Goal: Register for event/course

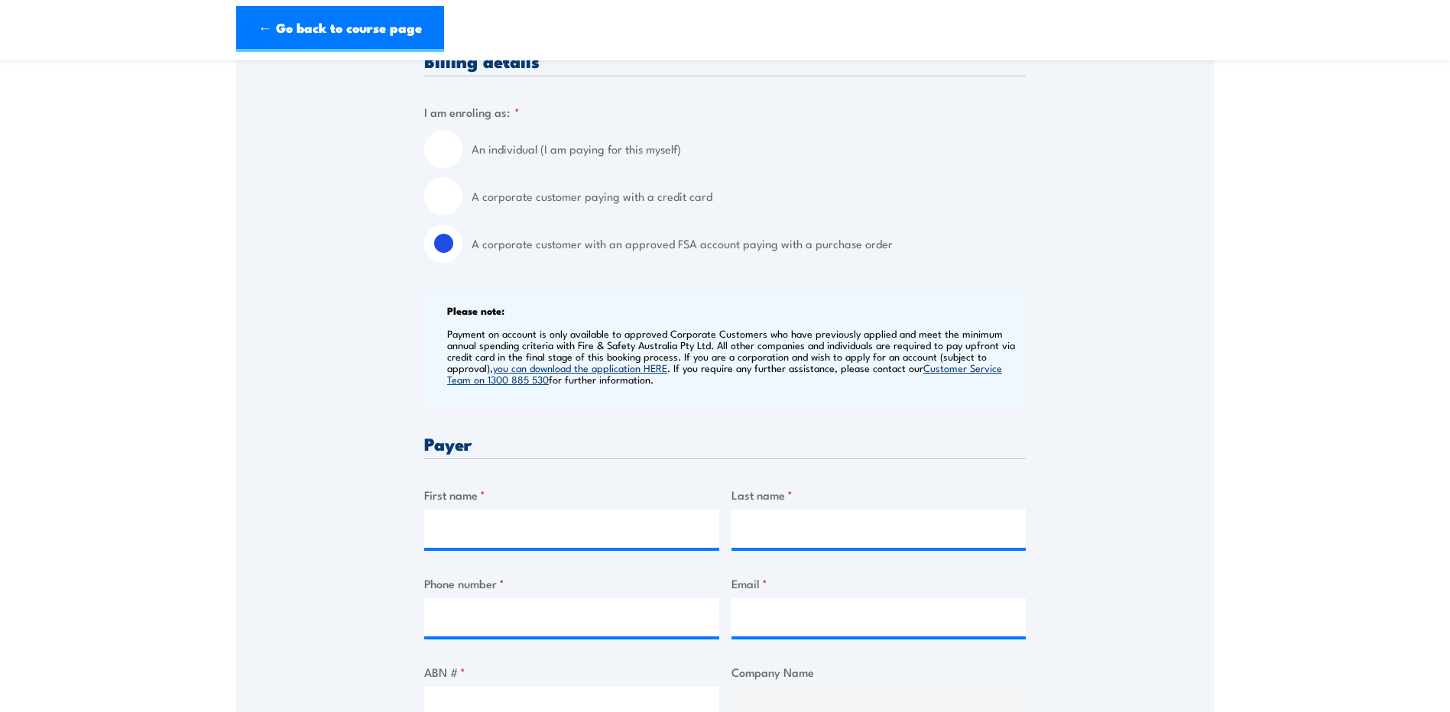
scroll to position [306, 0]
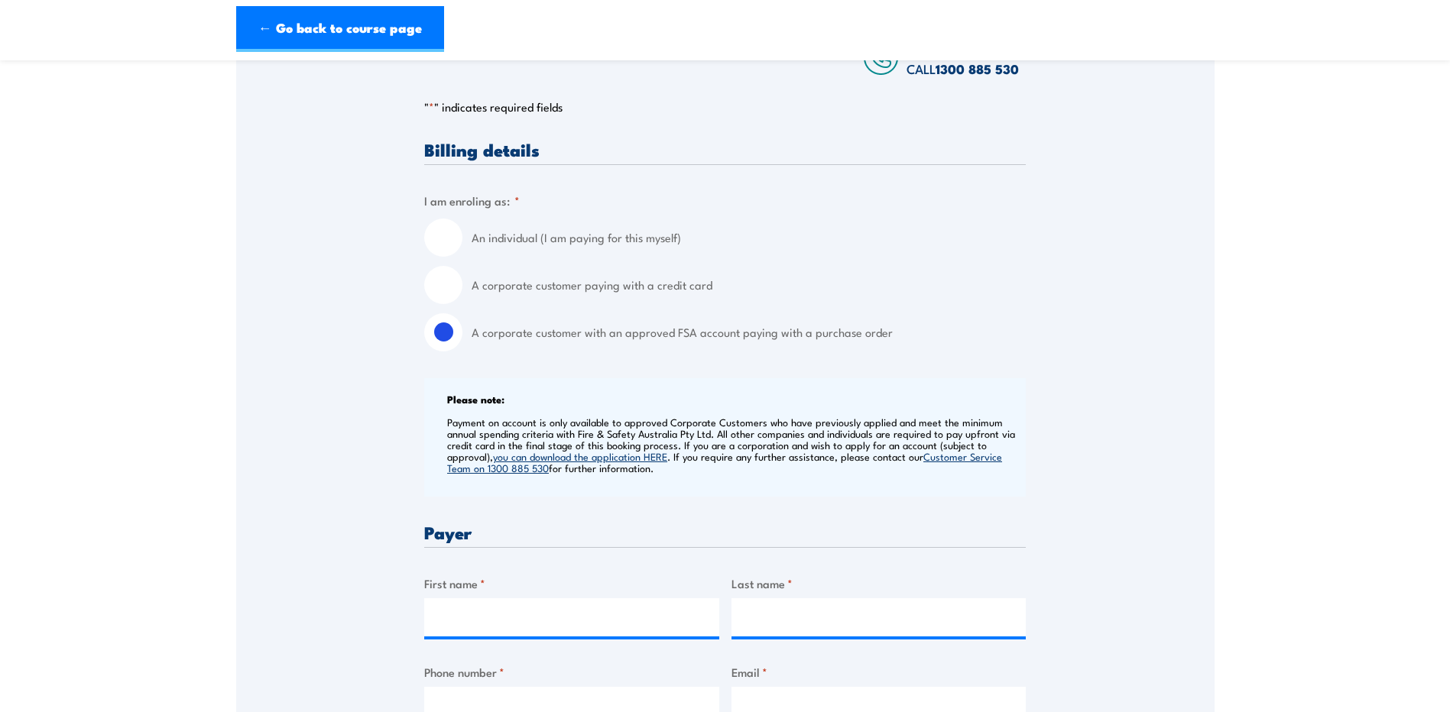
click at [440, 287] on input "A corporate customer paying with a credit card" at bounding box center [443, 285] width 38 height 38
radio input "true"
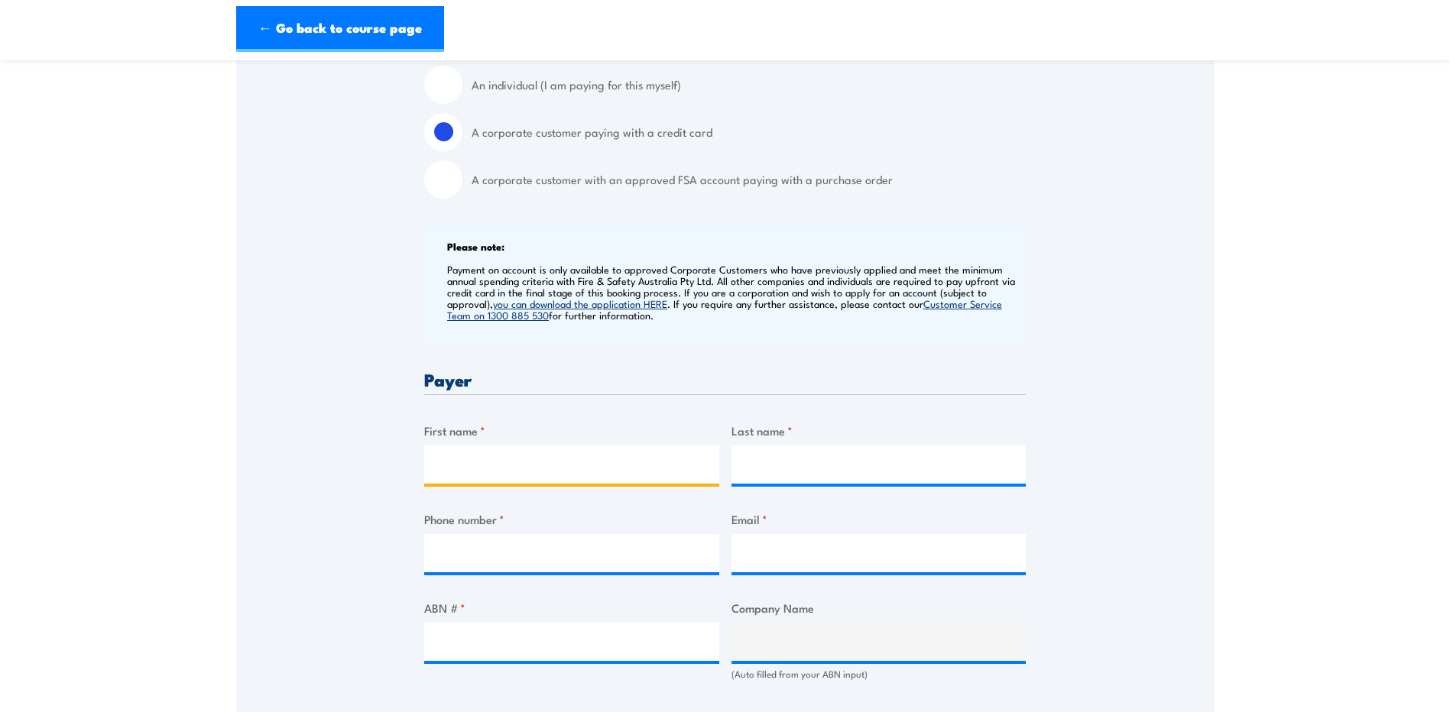
click at [565, 474] on input "First name *" at bounding box center [571, 465] width 295 height 38
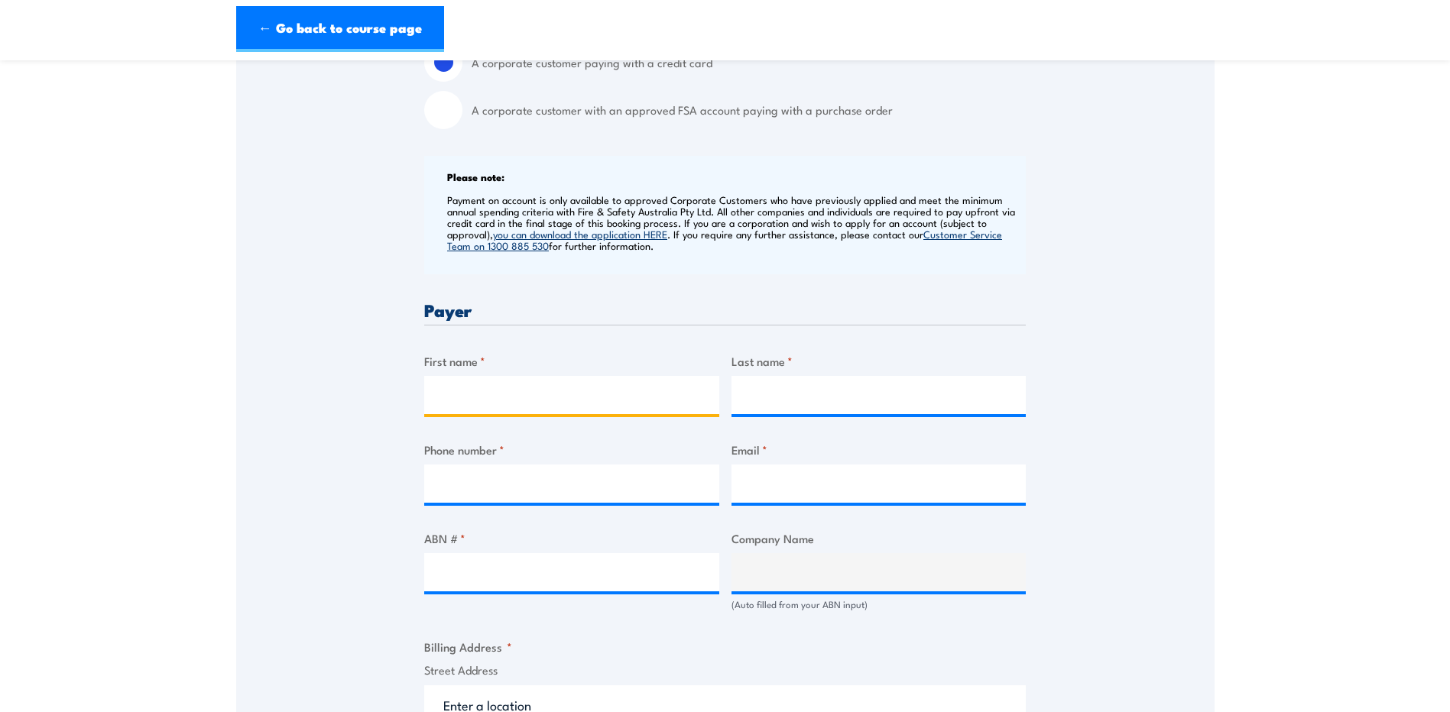
scroll to position [535, 0]
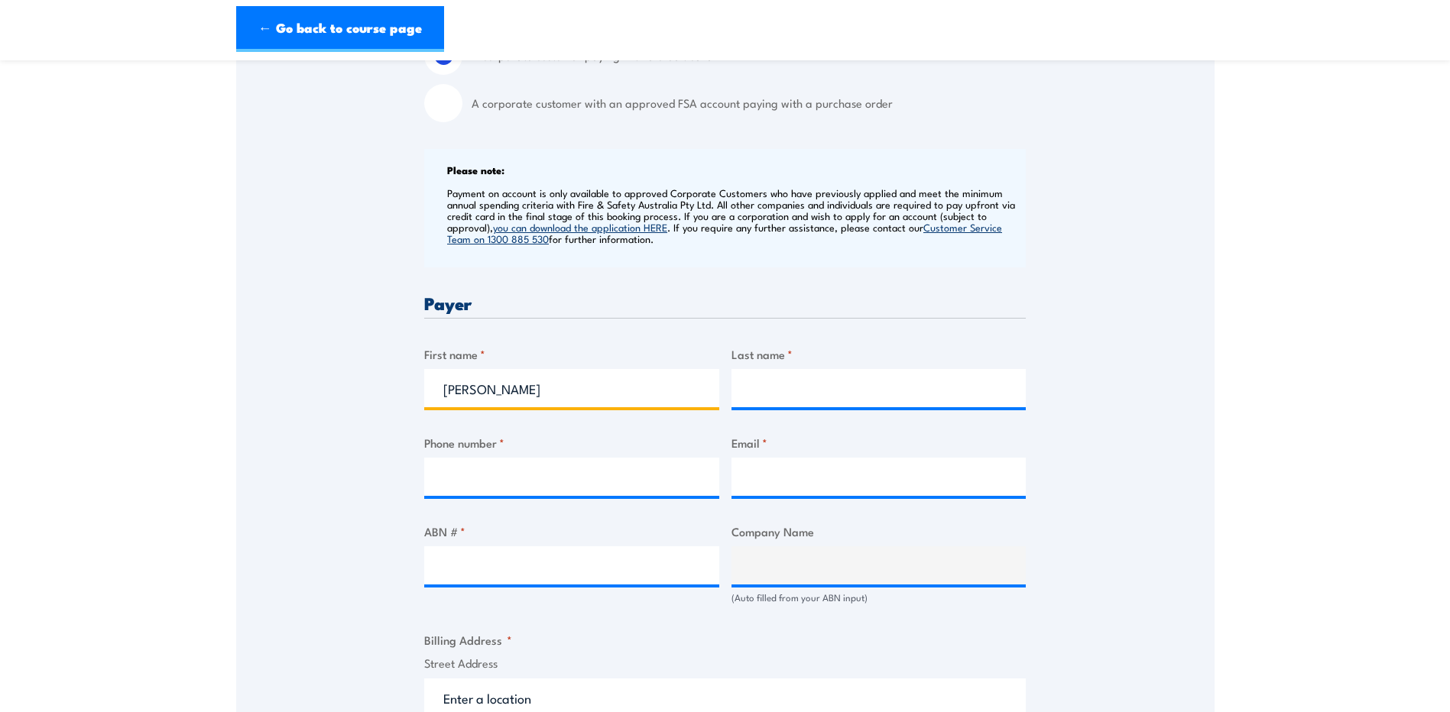
type input "[PERSON_NAME]"
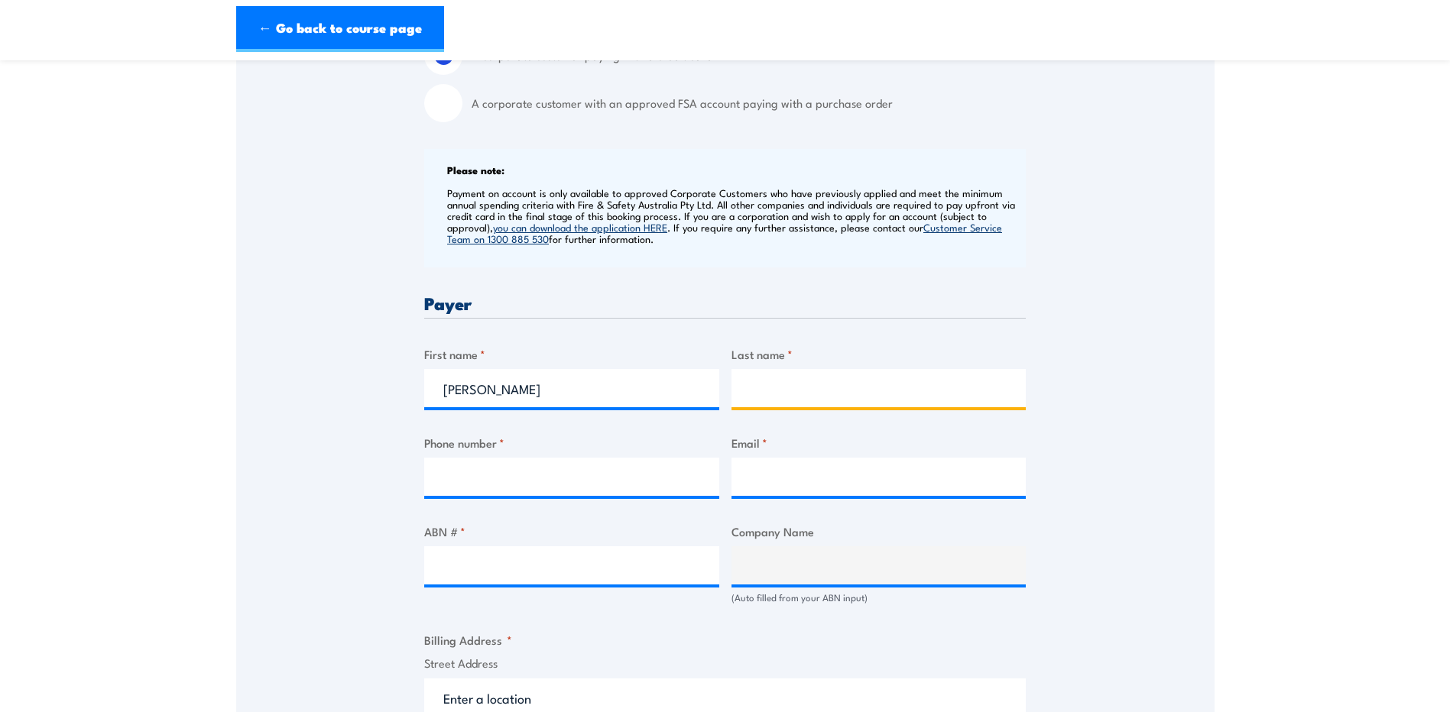
click at [917, 397] on input "Last name *" at bounding box center [878, 388] width 295 height 38
type input "[PERSON_NAME]"
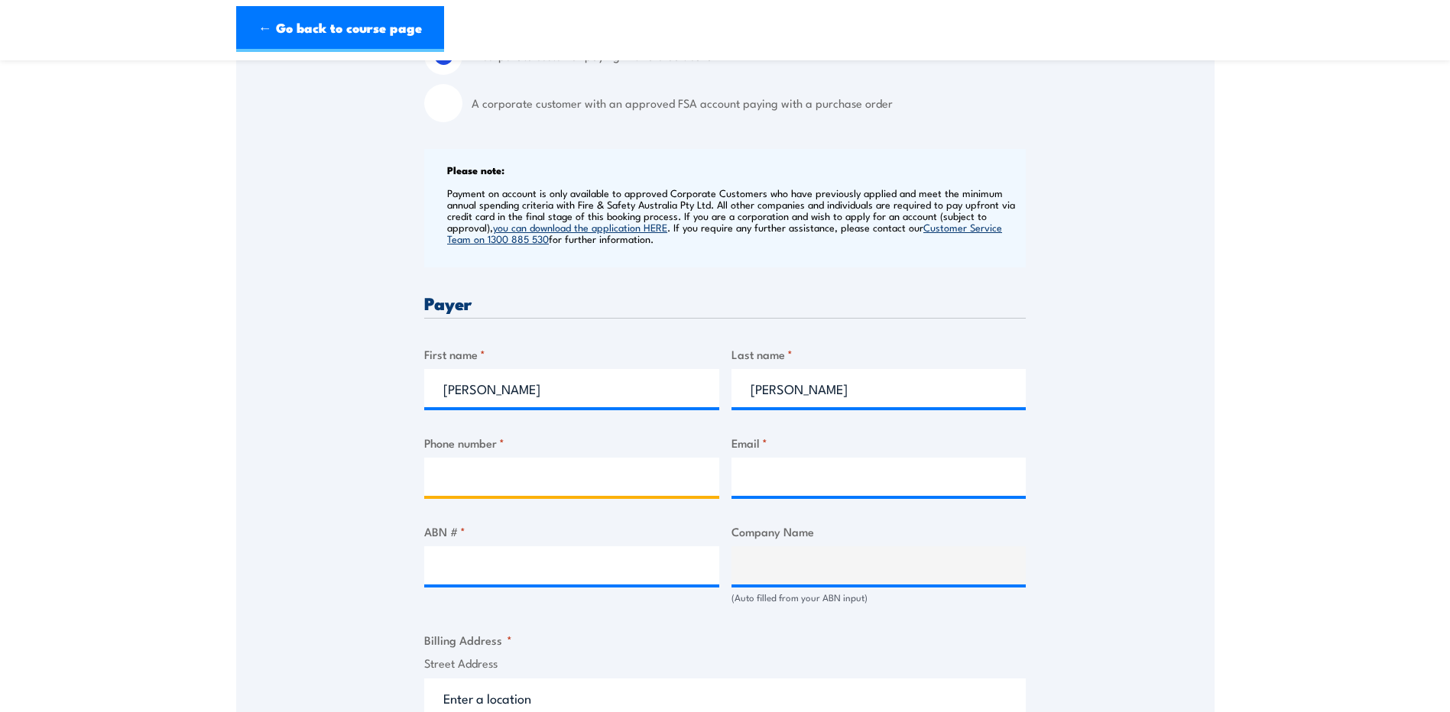
click at [597, 480] on input "Phone number *" at bounding box center [571, 477] width 295 height 38
type input "0439225007"
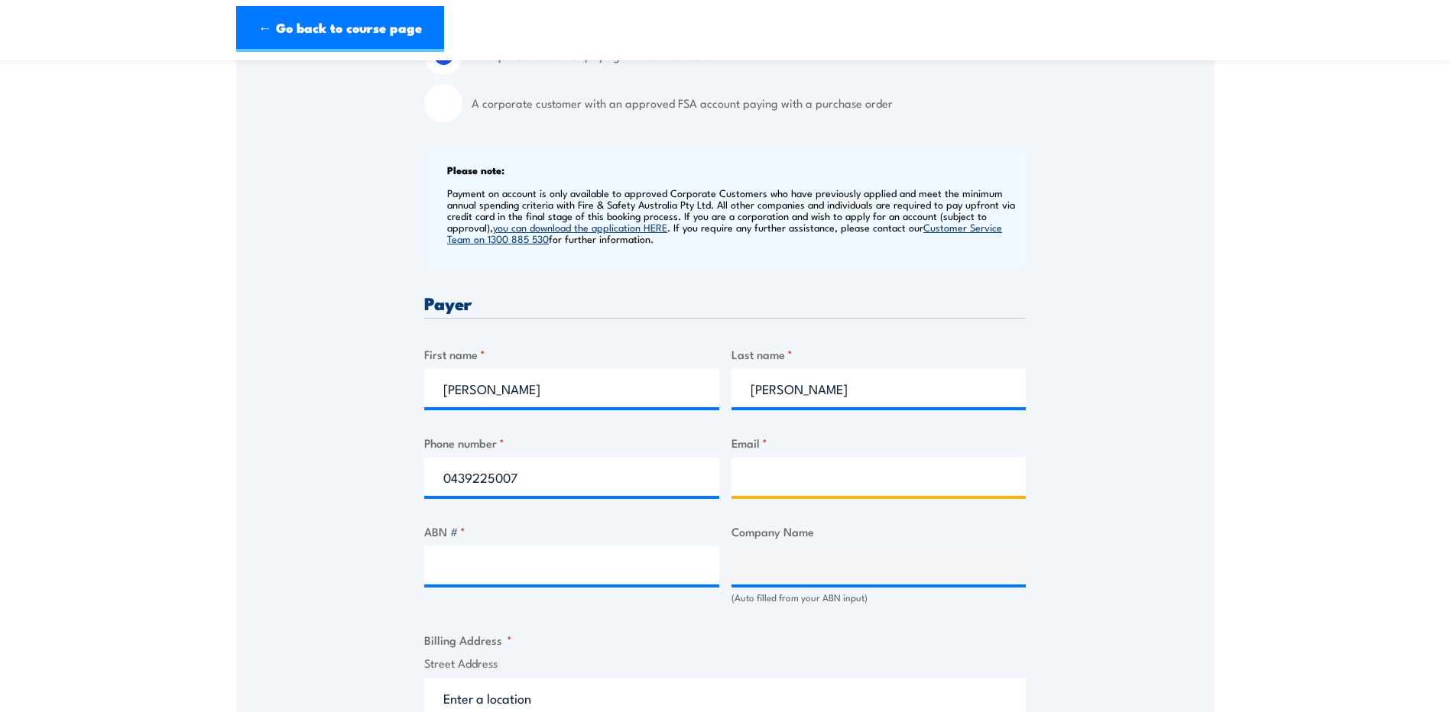
type input "[PERSON_NAME][EMAIL_ADDRESS][DOMAIN_NAME]"
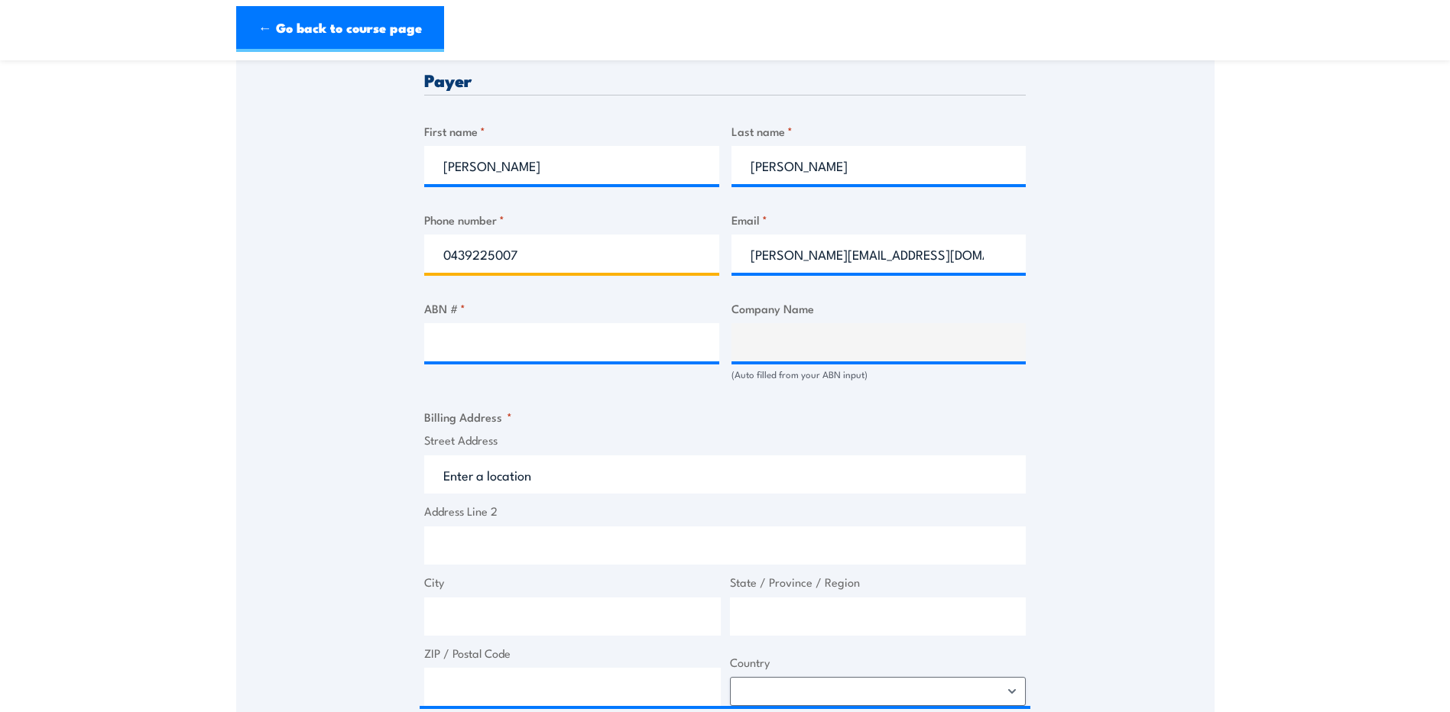
scroll to position [764, 0]
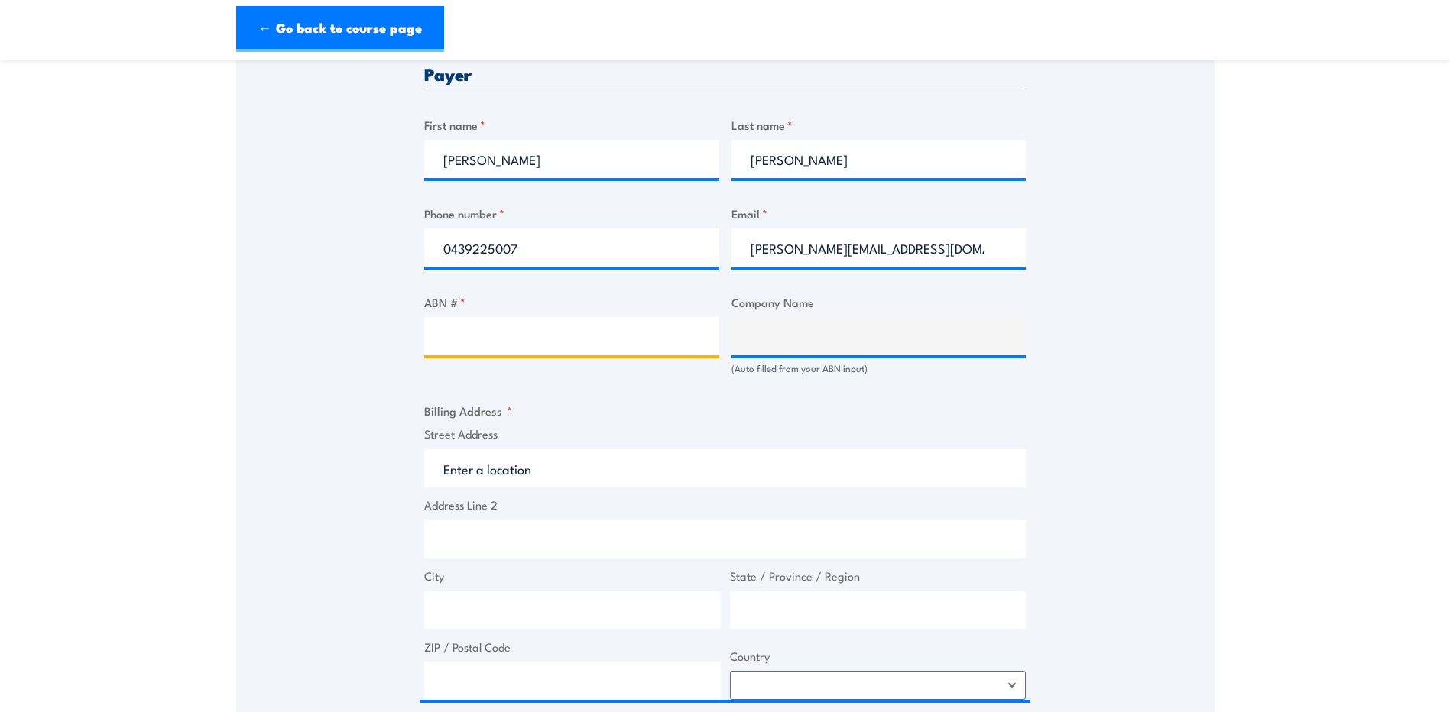
click at [487, 344] on input "ABN # *" at bounding box center [571, 336] width 295 height 38
type input "67007544390"
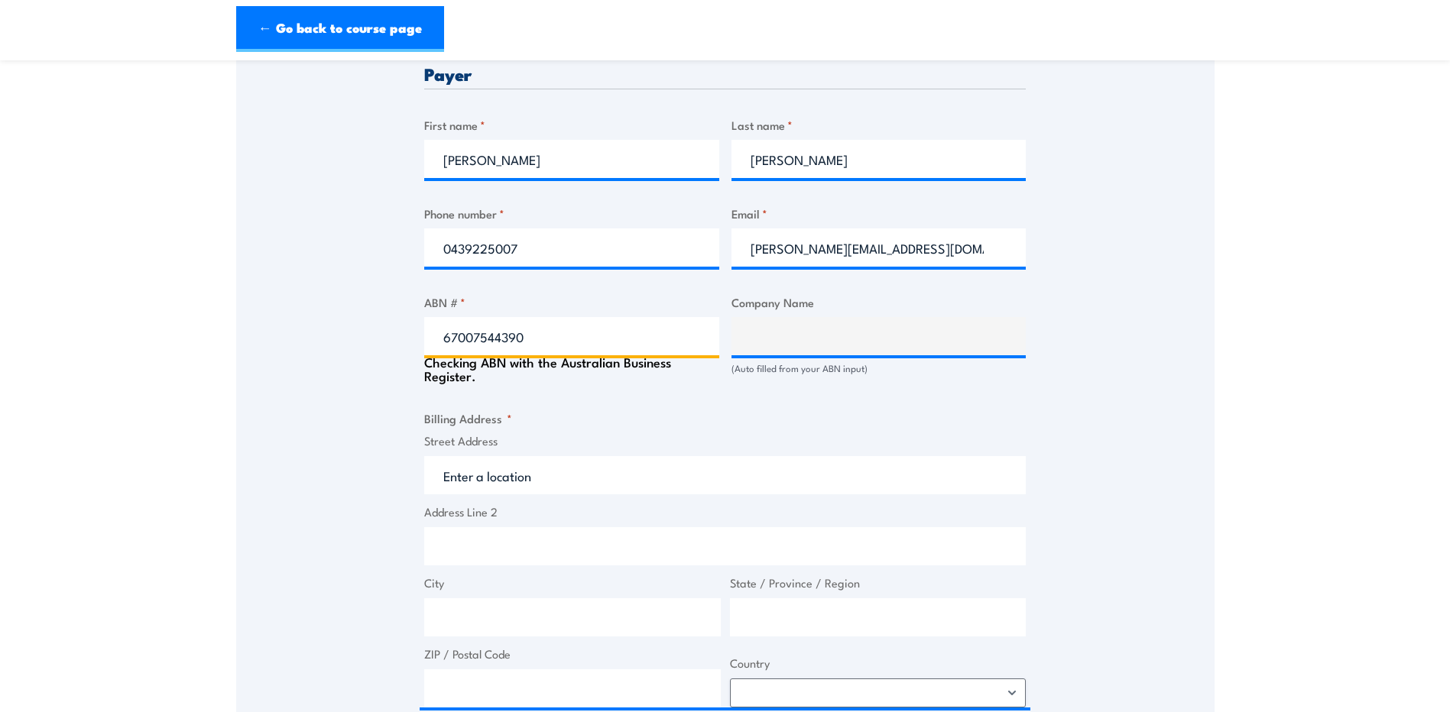
type input "K. & S. FREIGHTERS PTY. LTD."
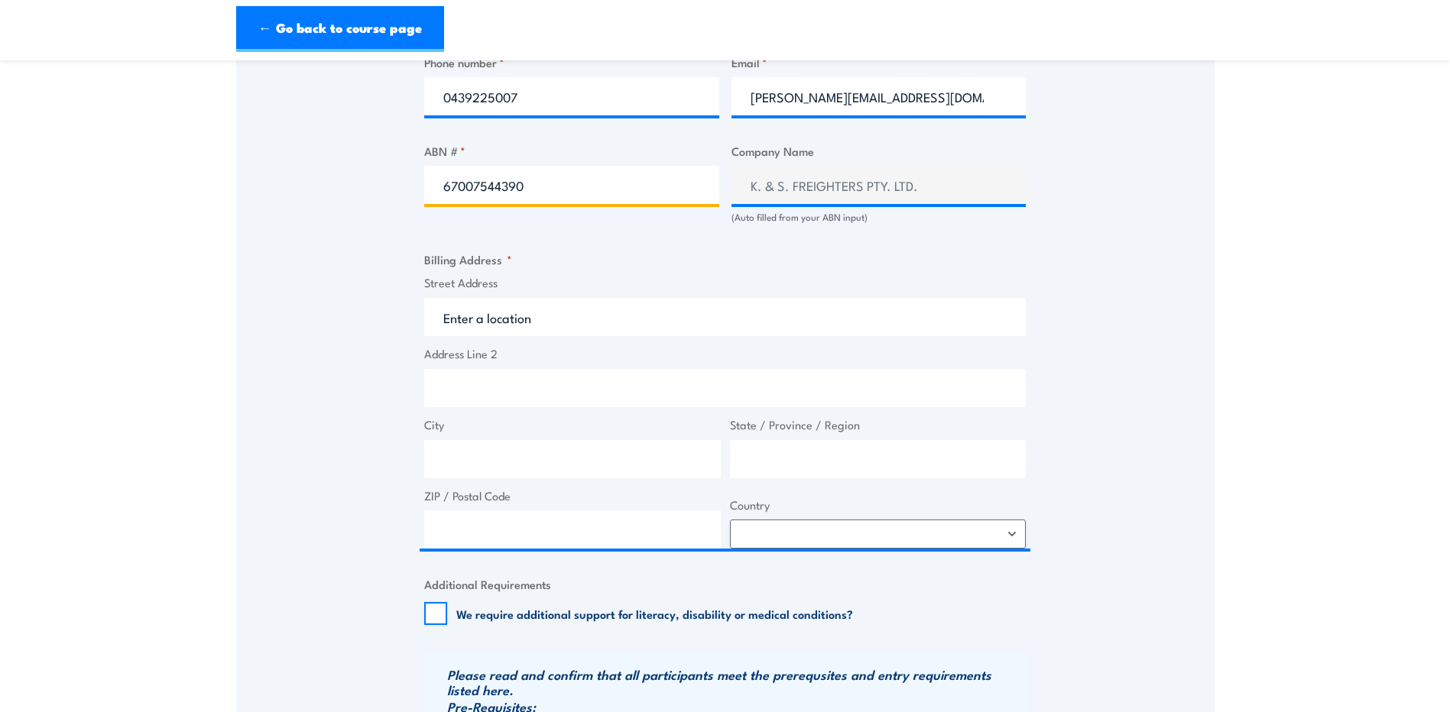
scroll to position [917, 0]
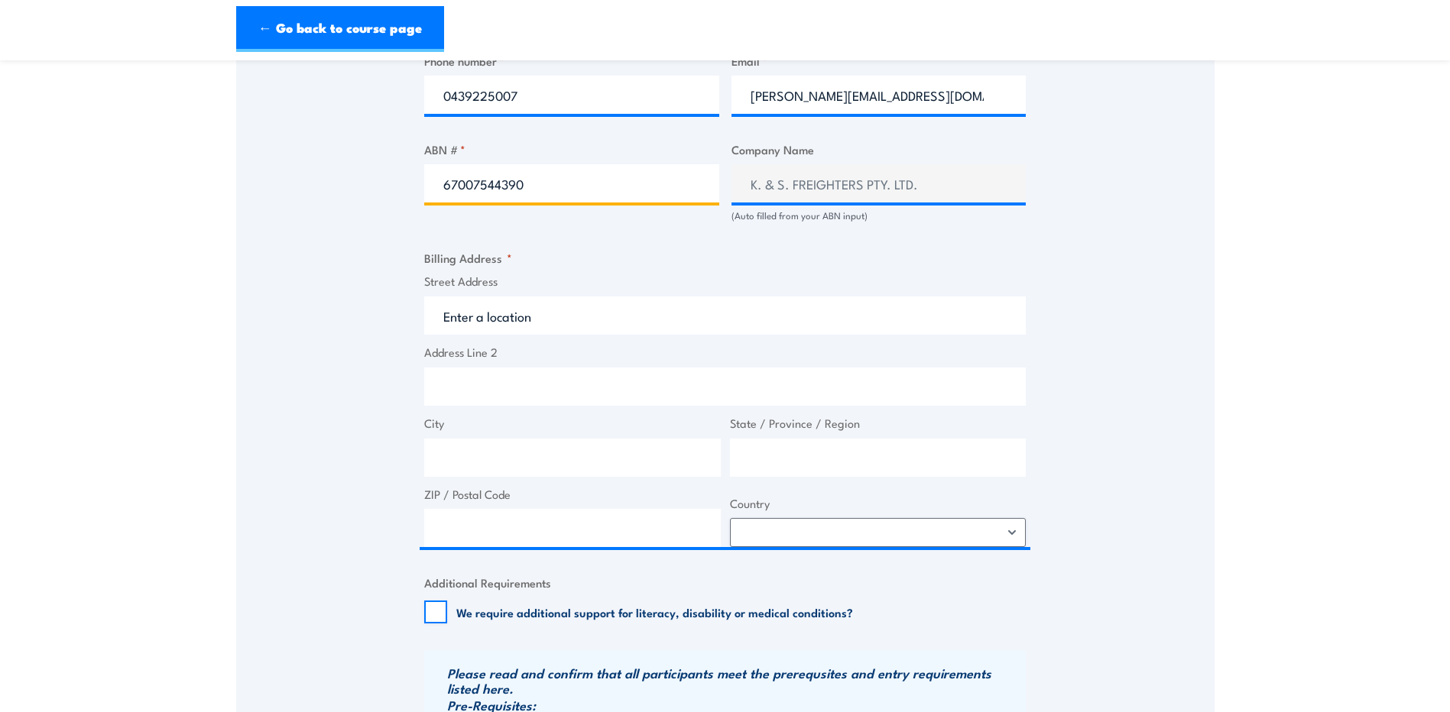
type input "67007544390"
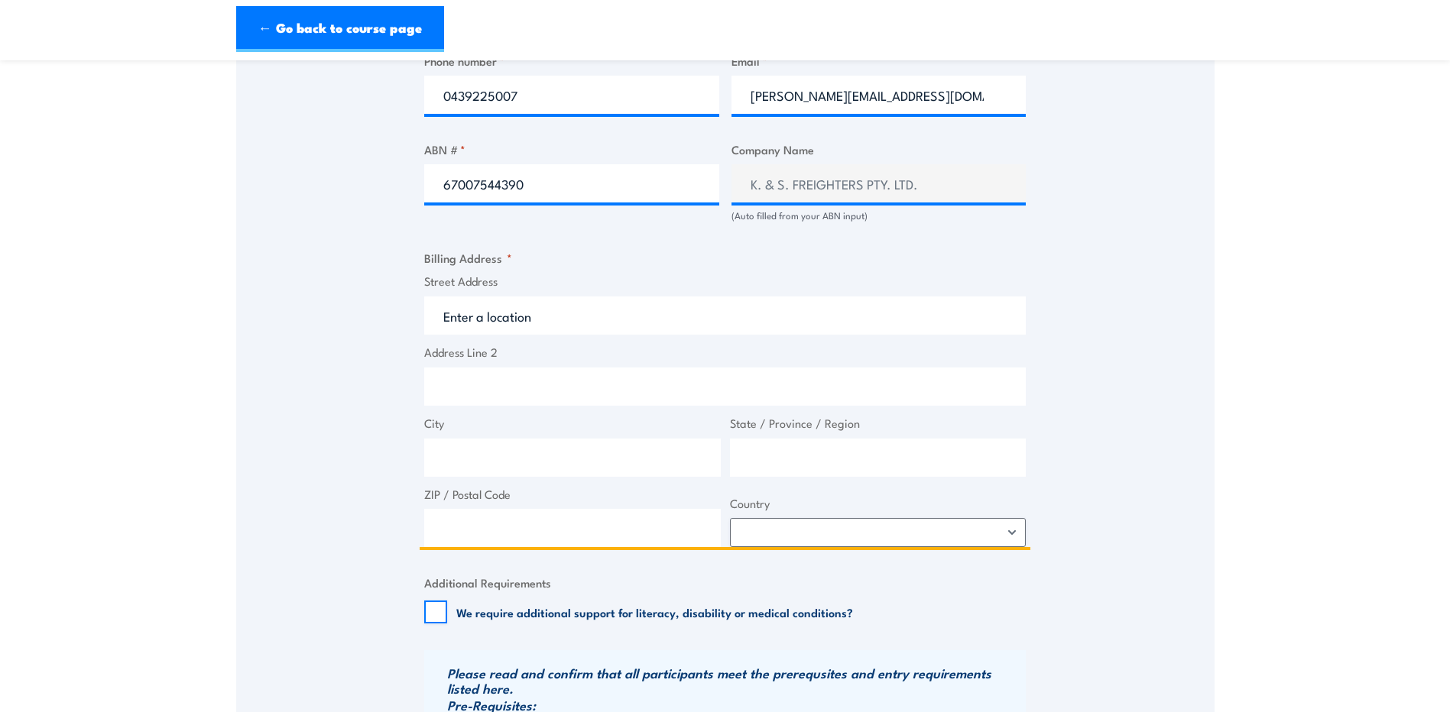
click at [558, 324] on input "Street Address" at bounding box center [724, 316] width 601 height 38
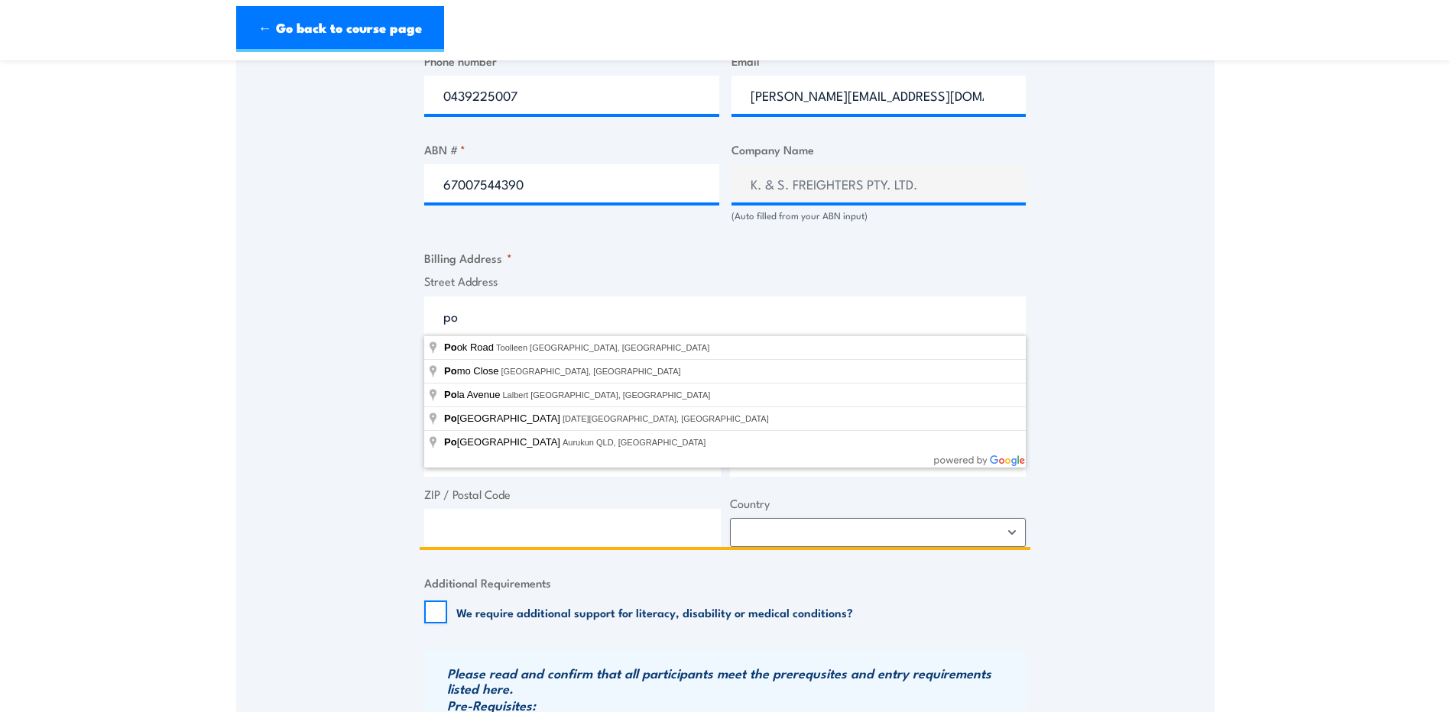
type input "p"
type input "P"
type input "c"
type input "C"
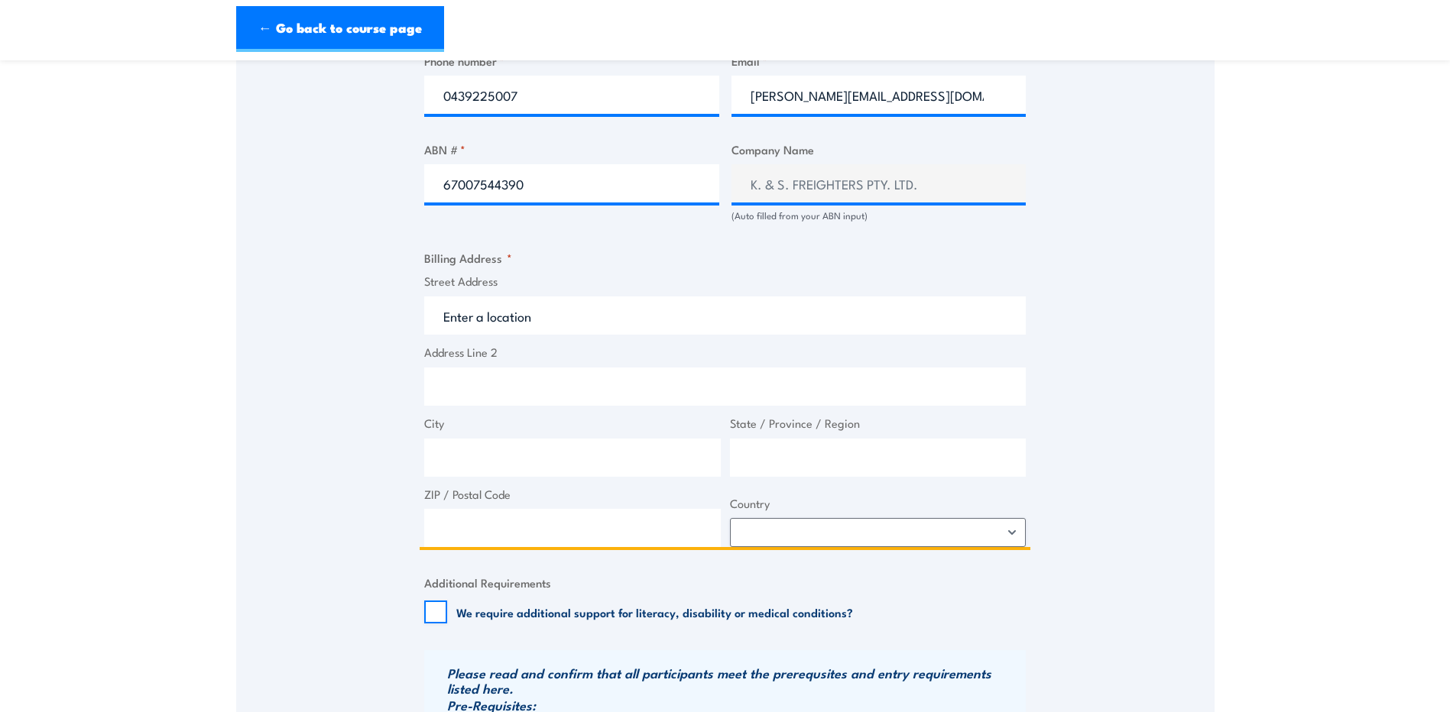
drag, startPoint x: 557, startPoint y: 310, endPoint x: 457, endPoint y: 313, distance: 100.2
click at [457, 313] on input "Street Address" at bounding box center [724, 316] width 601 height 38
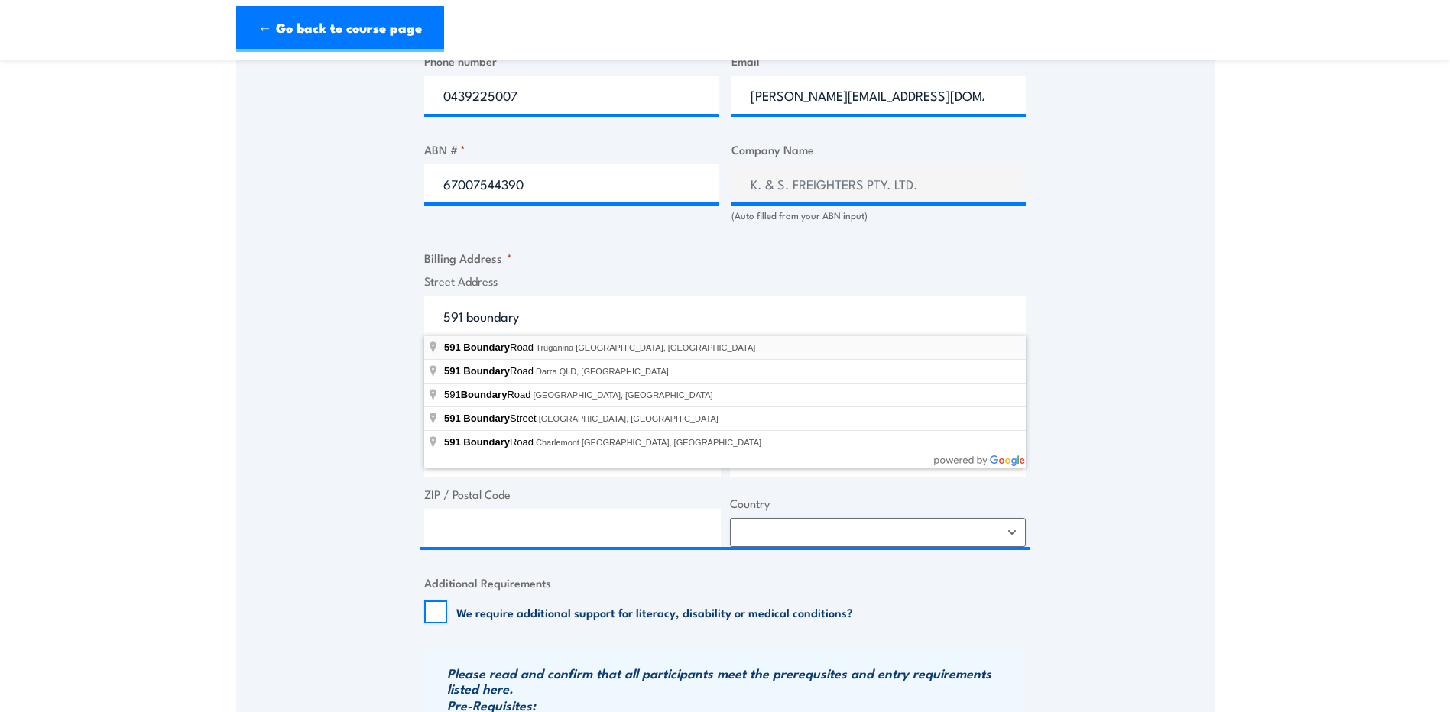
type input "[STREET_ADDRESS]"
type input "Truganina"
type input "Victoria"
type input "3029"
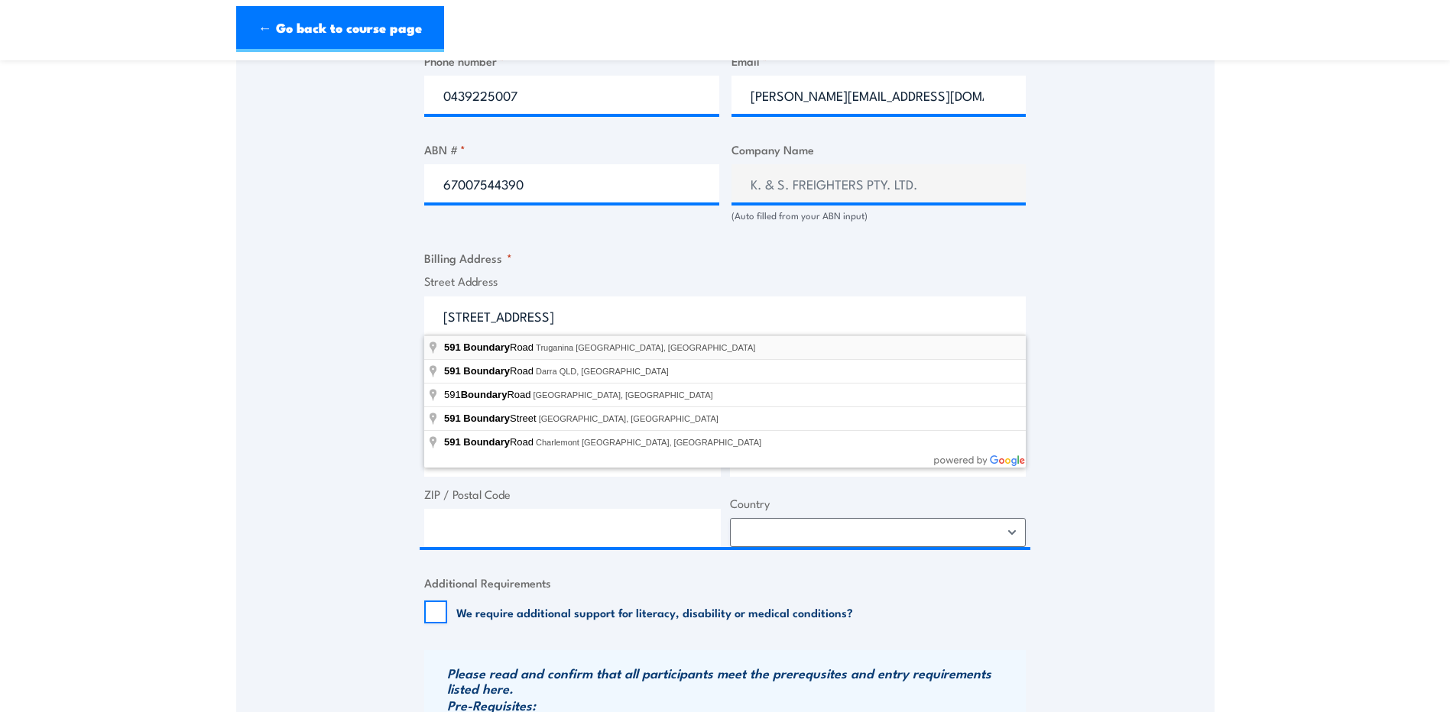
select select "[GEOGRAPHIC_DATA]"
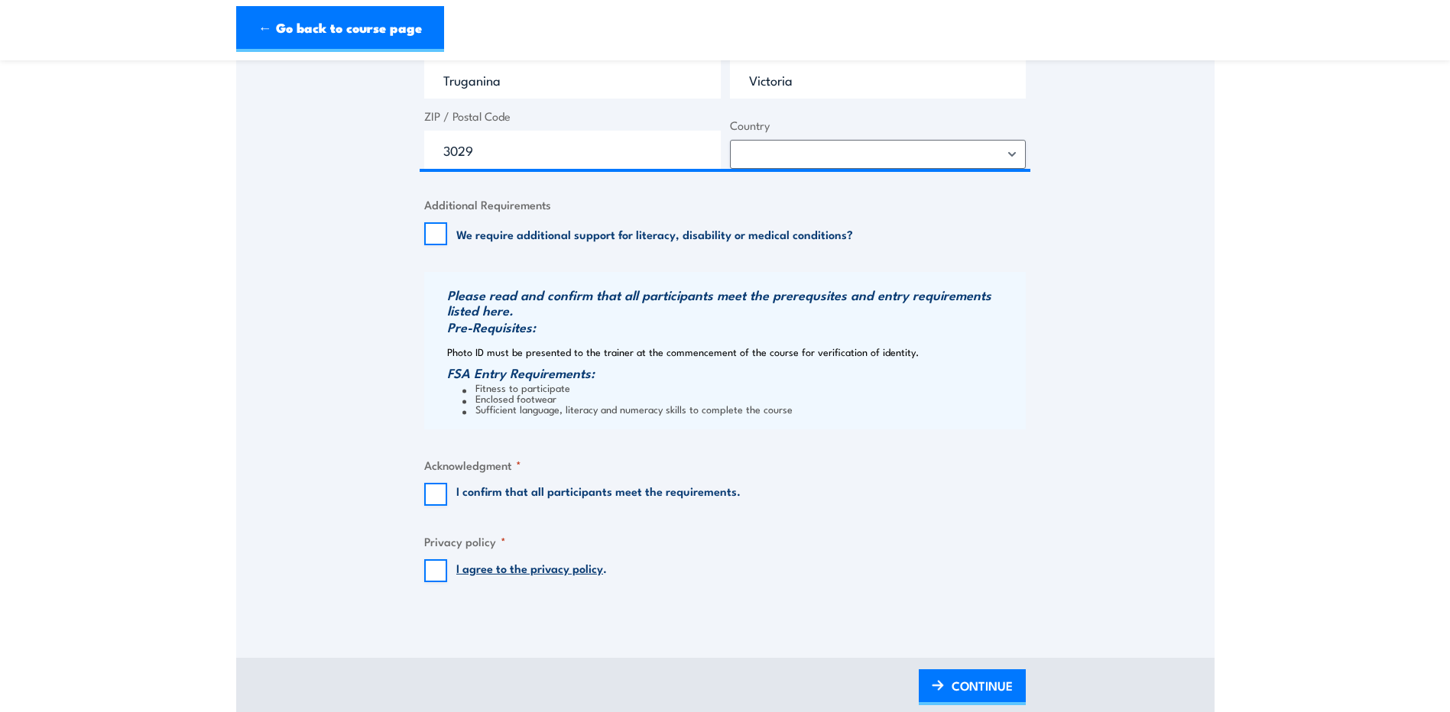
scroll to position [1299, 0]
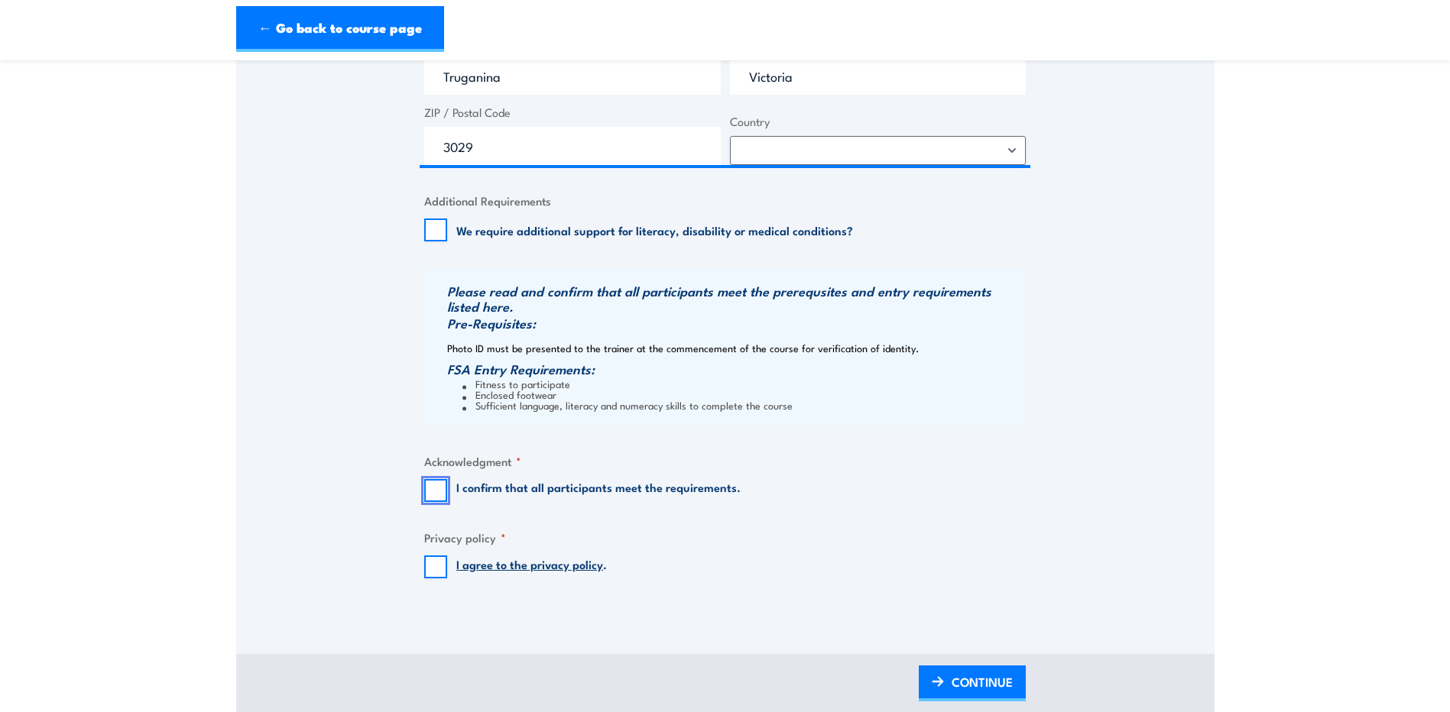
click at [436, 489] on input "I confirm that all participants meet the requirements." at bounding box center [435, 490] width 23 height 23
checkbox input "true"
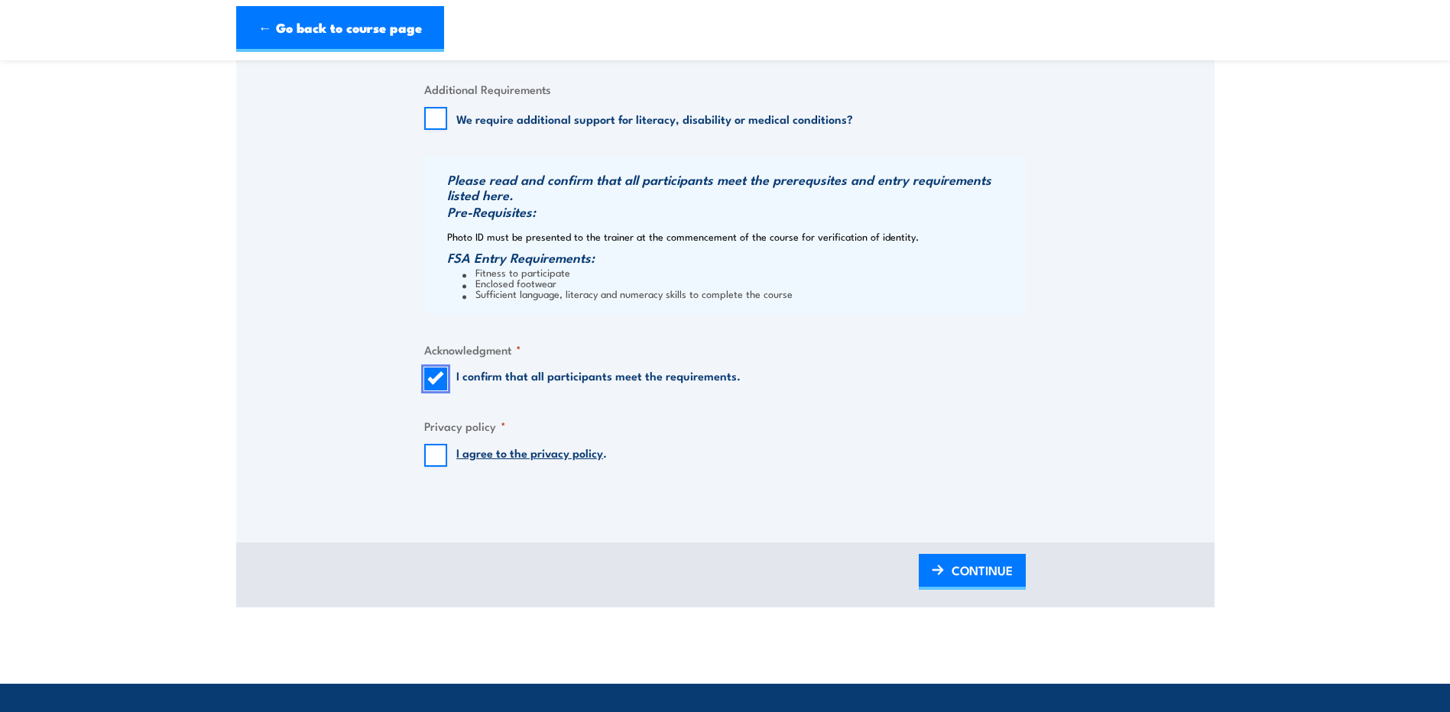
scroll to position [1528, 0]
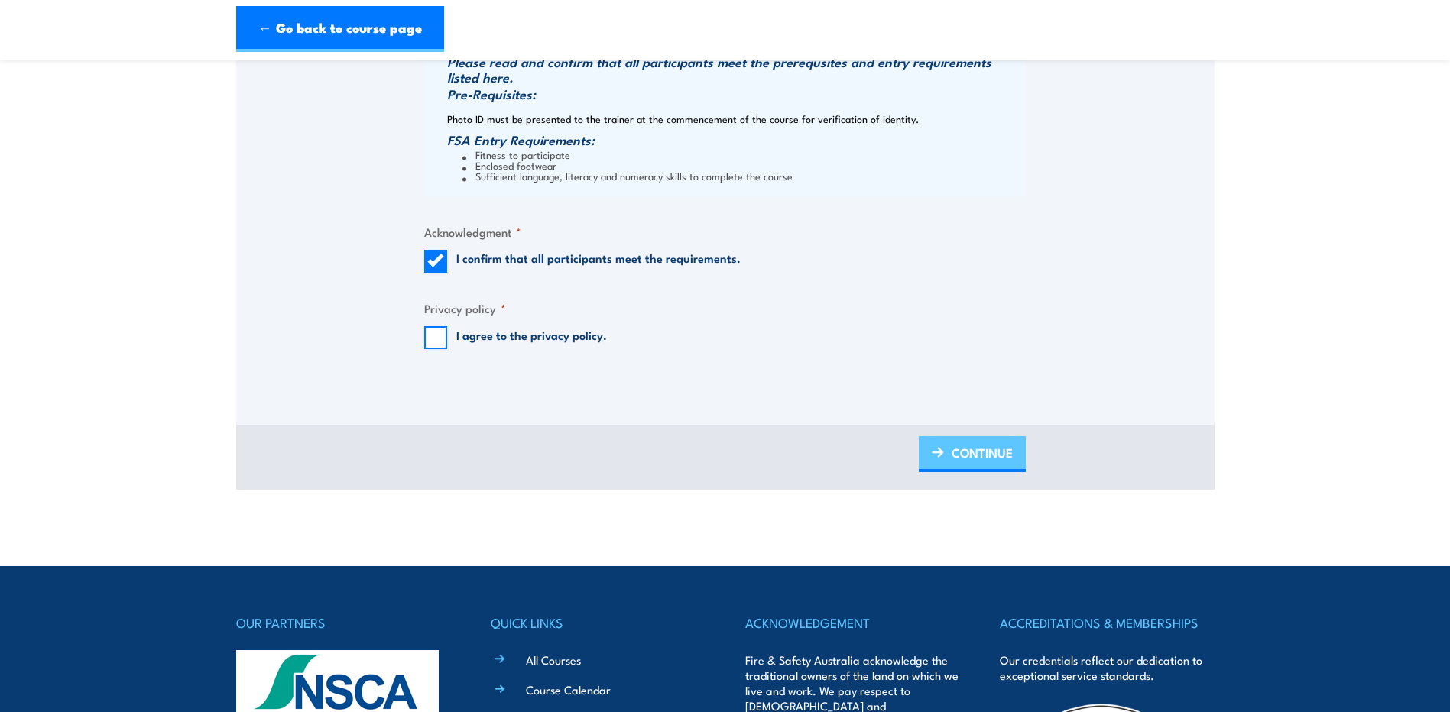
drag, startPoint x: 962, startPoint y: 451, endPoint x: 911, endPoint y: 471, distance: 54.9
click at [962, 451] on span "CONTINUE" at bounding box center [981, 453] width 61 height 41
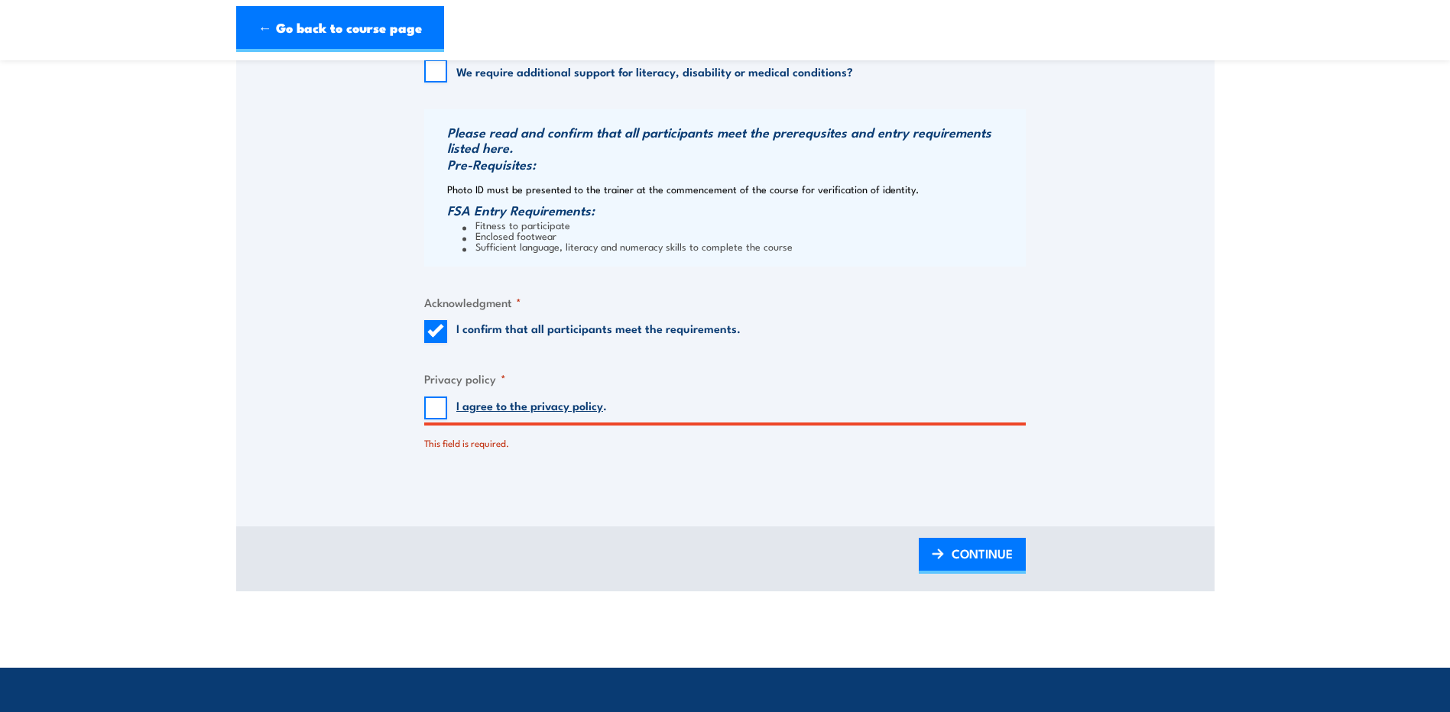
scroll to position [1518, 0]
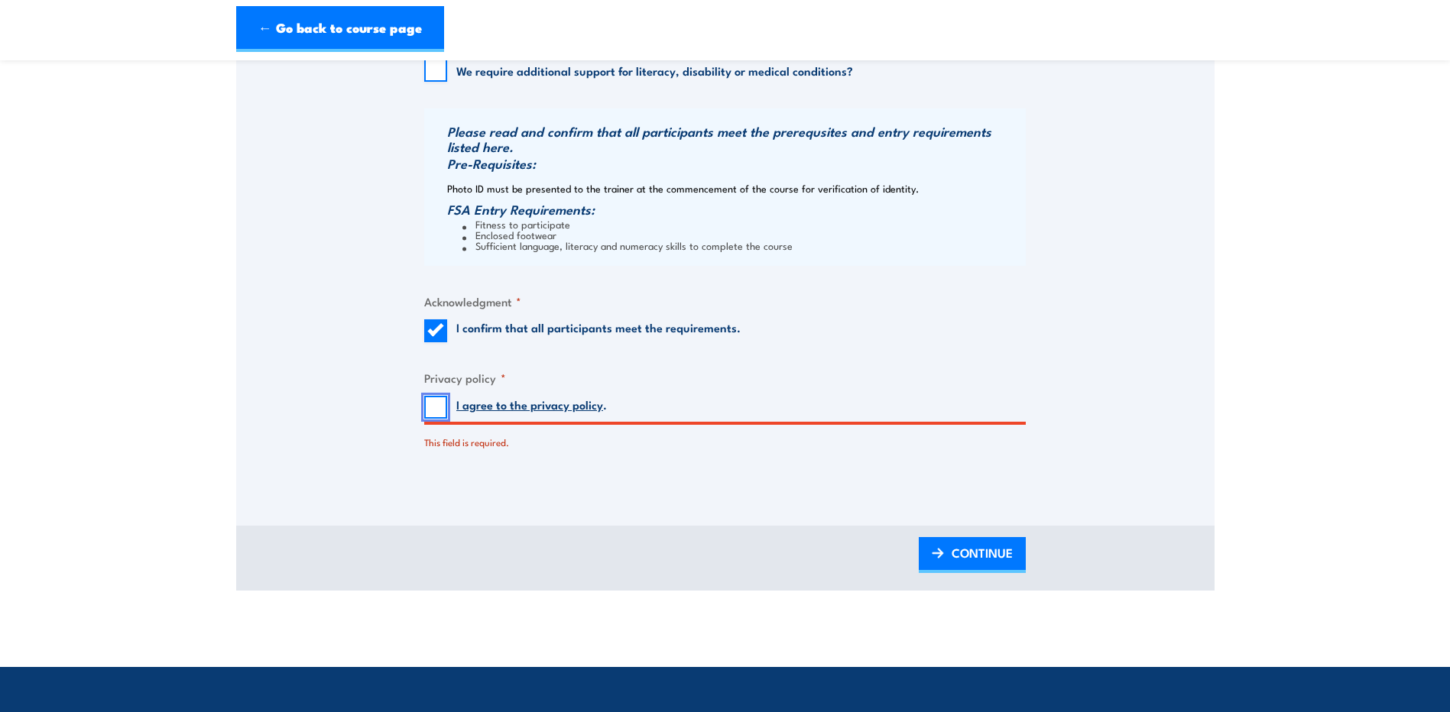
click at [432, 407] on input "I agree to the privacy policy ." at bounding box center [435, 407] width 23 height 23
checkbox input "true"
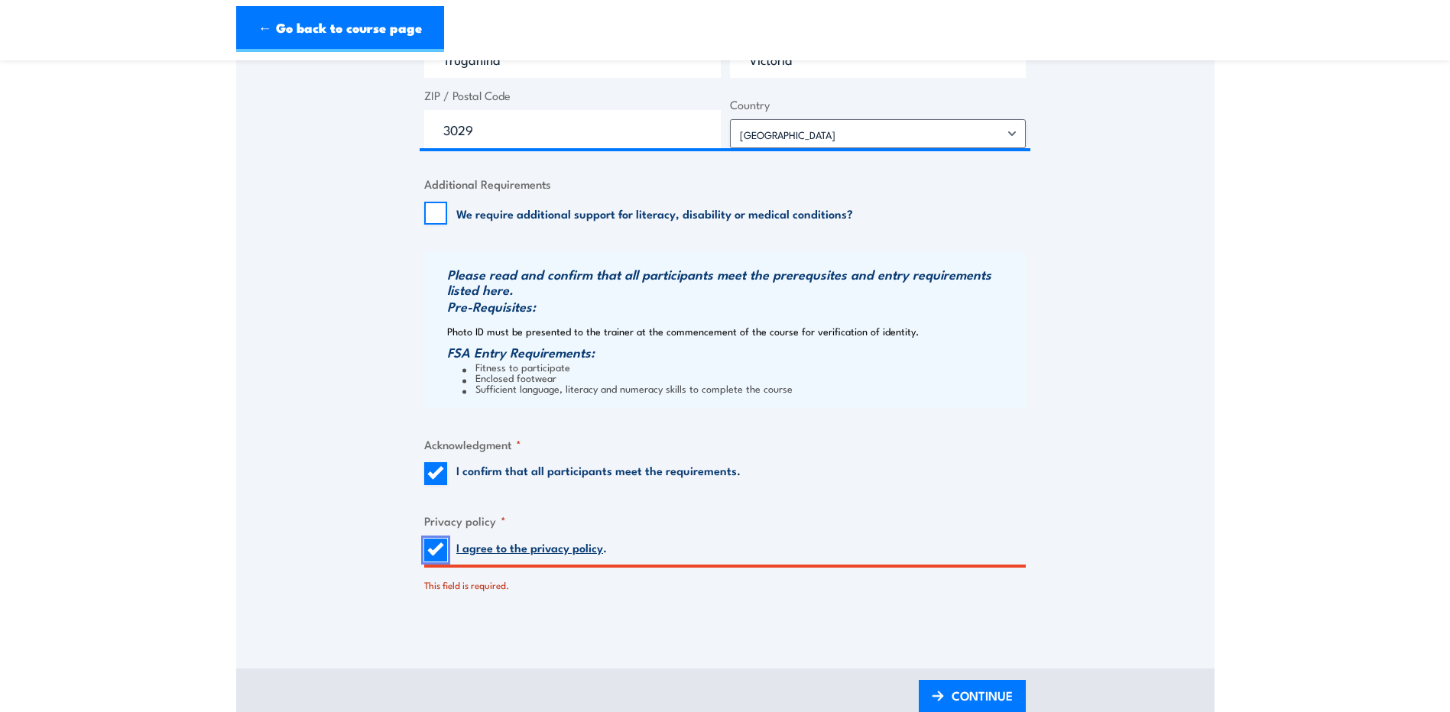
scroll to position [1605, 0]
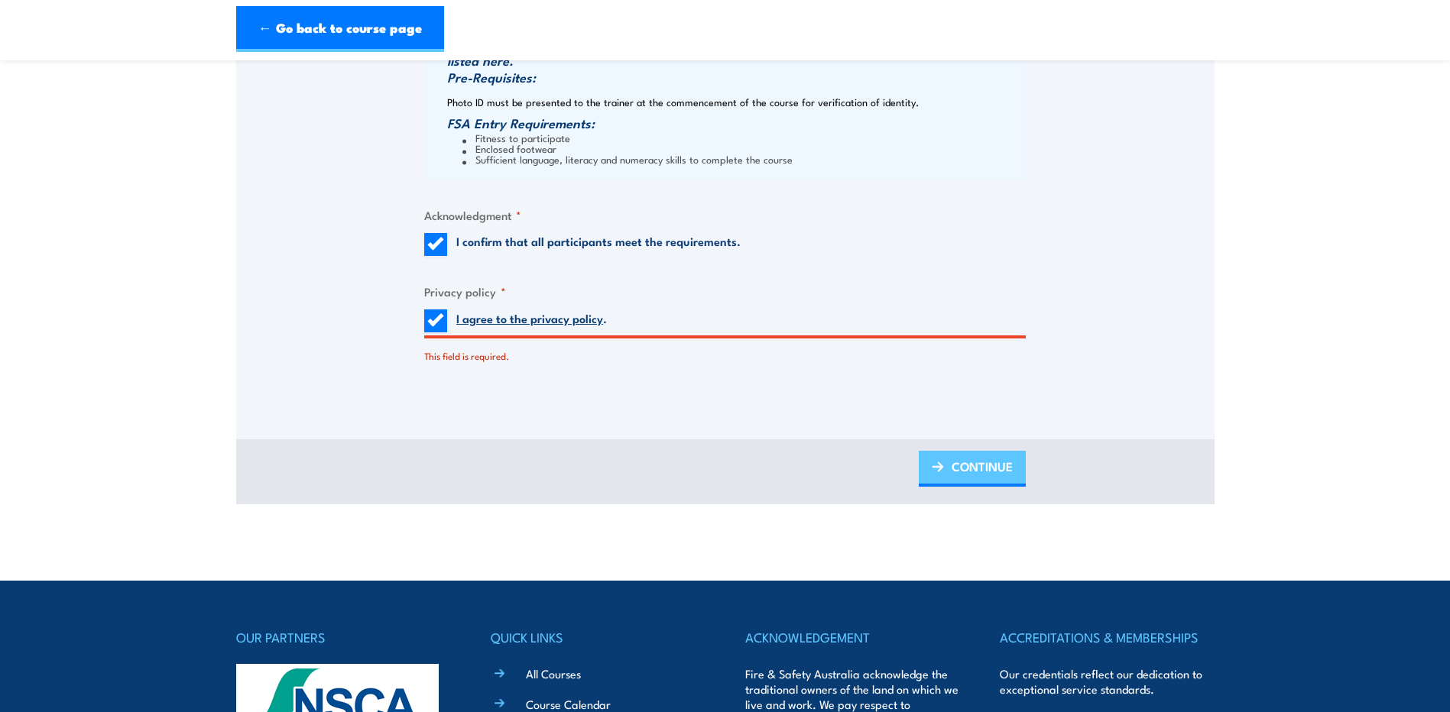
click at [997, 470] on span "CONTINUE" at bounding box center [981, 466] width 61 height 41
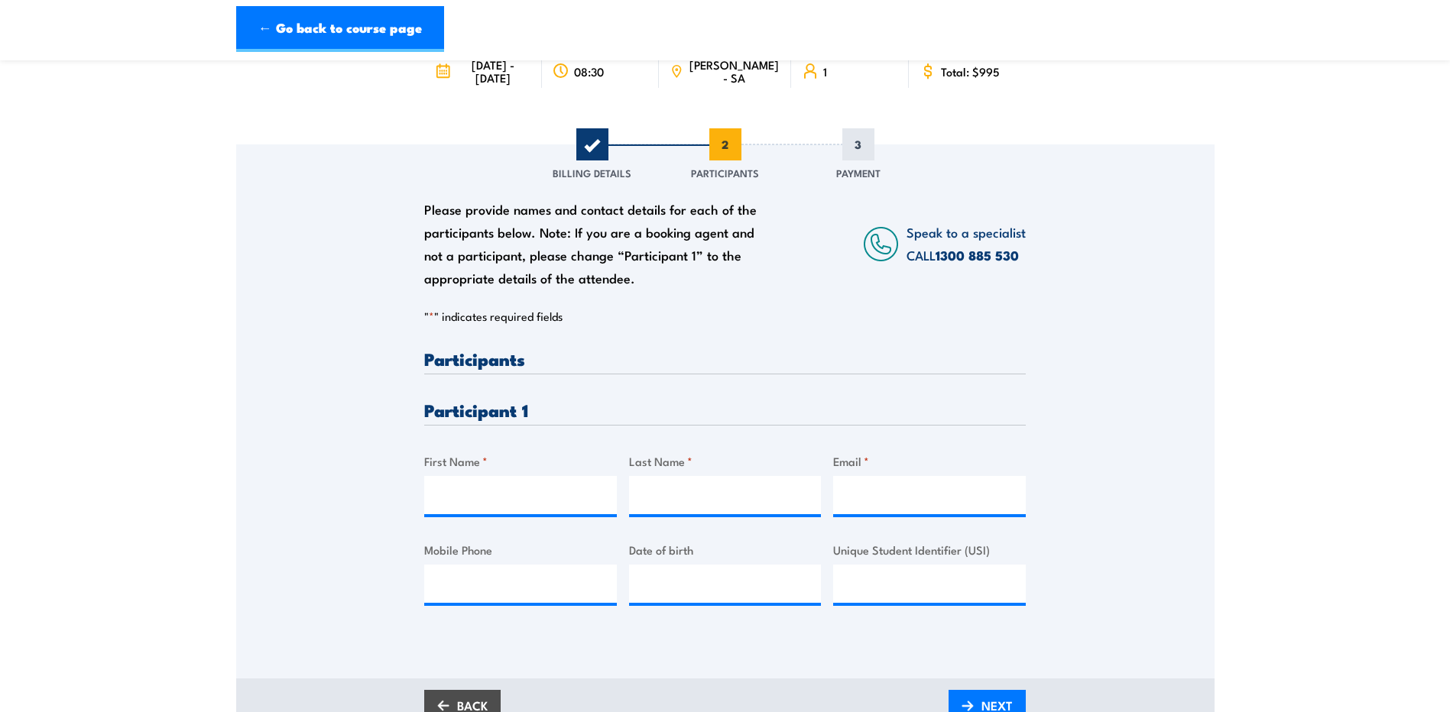
scroll to position [229, 0]
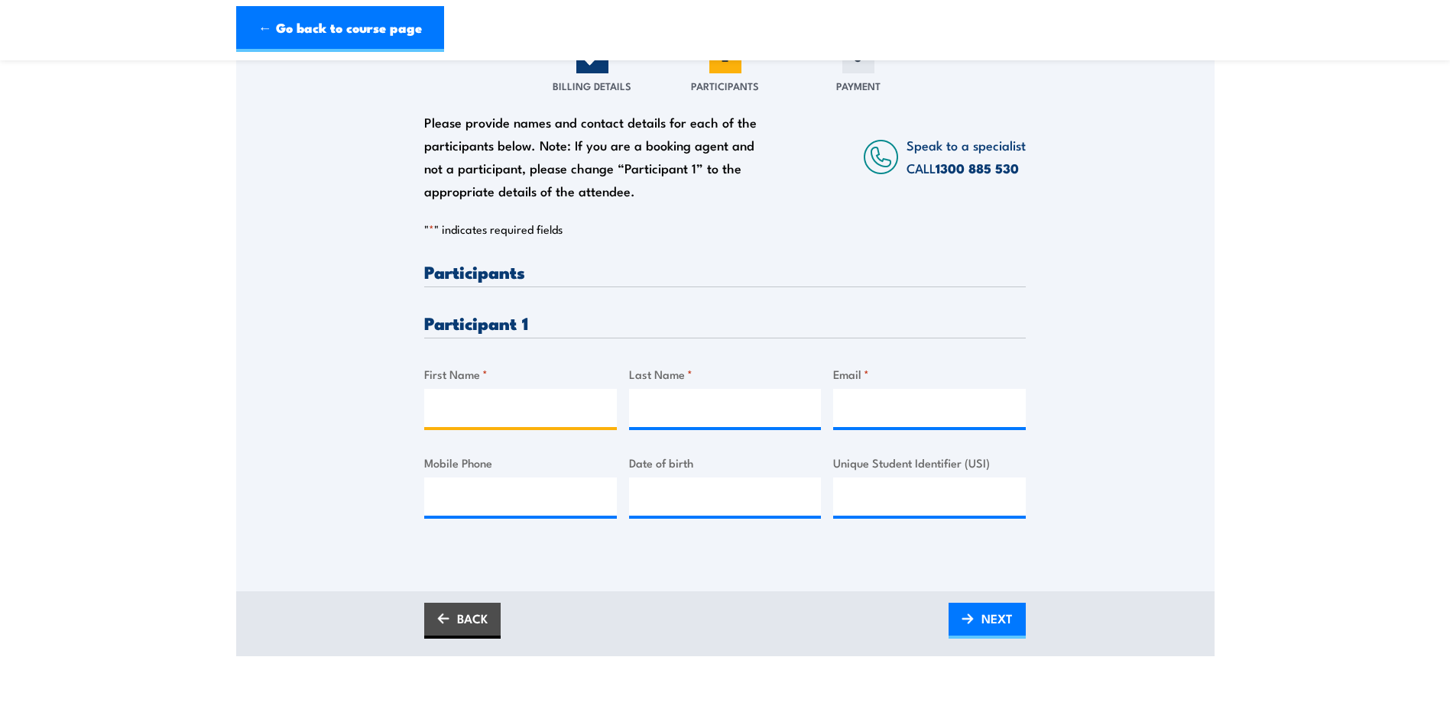
click at [476, 409] on input "First Name *" at bounding box center [520, 408] width 193 height 38
type input "[PERSON_NAME]"
click at [893, 411] on input "Email *" at bounding box center [929, 408] width 193 height 38
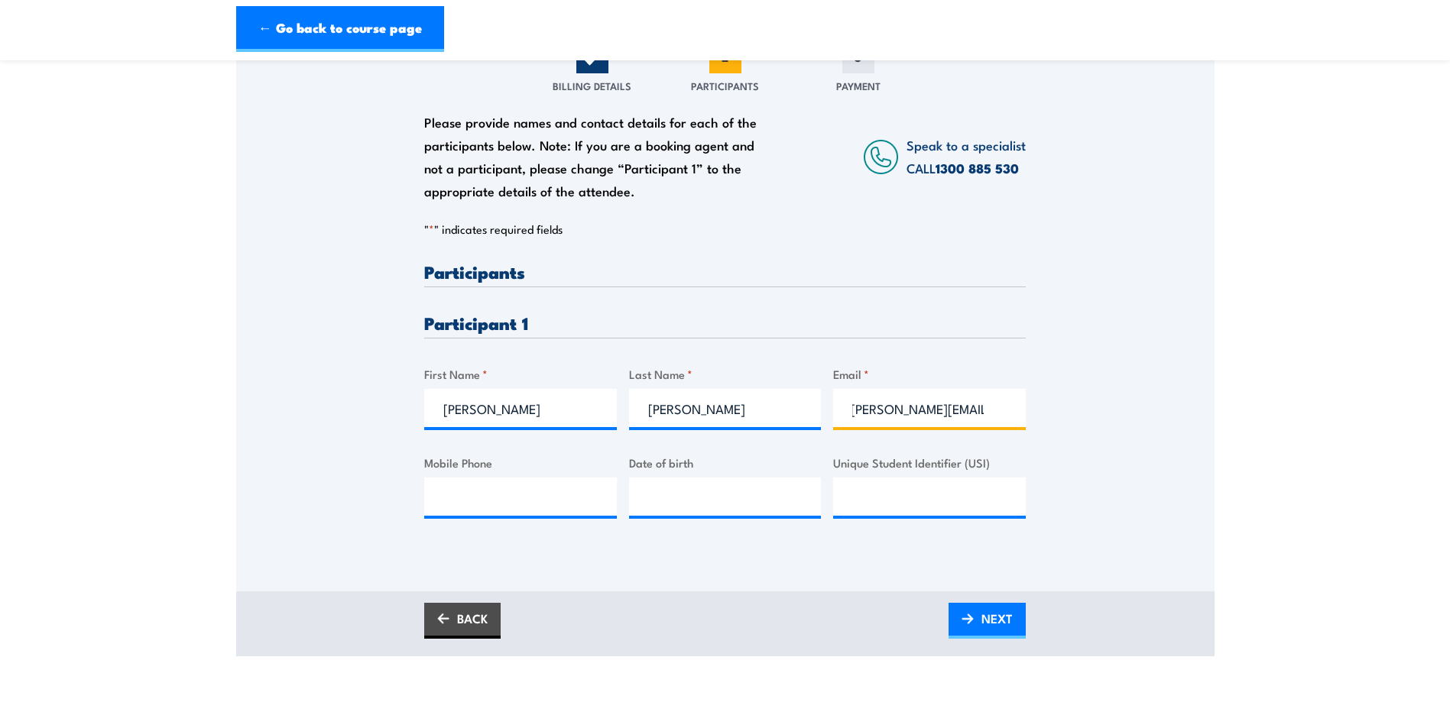
scroll to position [0, 11]
type input "[PERSON_NAME][EMAIL_ADDRESS][DOMAIN_NAME]"
click at [906, 483] on input "Unique Student Identifier (USI)" at bounding box center [929, 497] width 193 height 38
click at [1001, 415] on input "[PERSON_NAME][EMAIL_ADDRESS][DOMAIN_NAME]" at bounding box center [929, 408] width 193 height 38
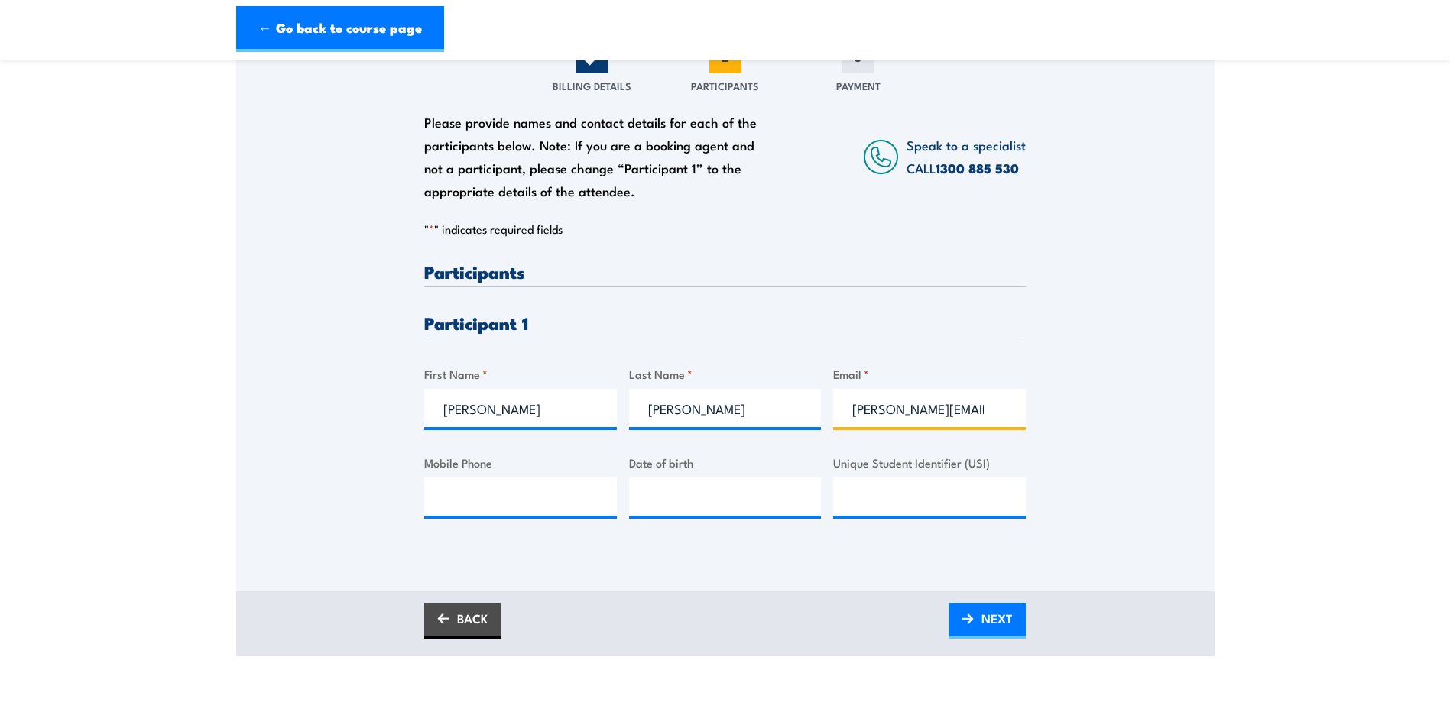
click at [994, 413] on input "[PERSON_NAME][EMAIL_ADDRESS][DOMAIN_NAME]" at bounding box center [929, 408] width 193 height 38
click at [986, 410] on input "[PERSON_NAME][EMAIL_ADDRESS][DOMAIN_NAME]" at bounding box center [929, 408] width 193 height 38
drag, startPoint x: 991, startPoint y: 408, endPoint x: 961, endPoint y: 410, distance: 29.8
click at [961, 410] on input "[PERSON_NAME][EMAIL_ADDRESS][DOMAIN_NAME]" at bounding box center [929, 408] width 193 height 38
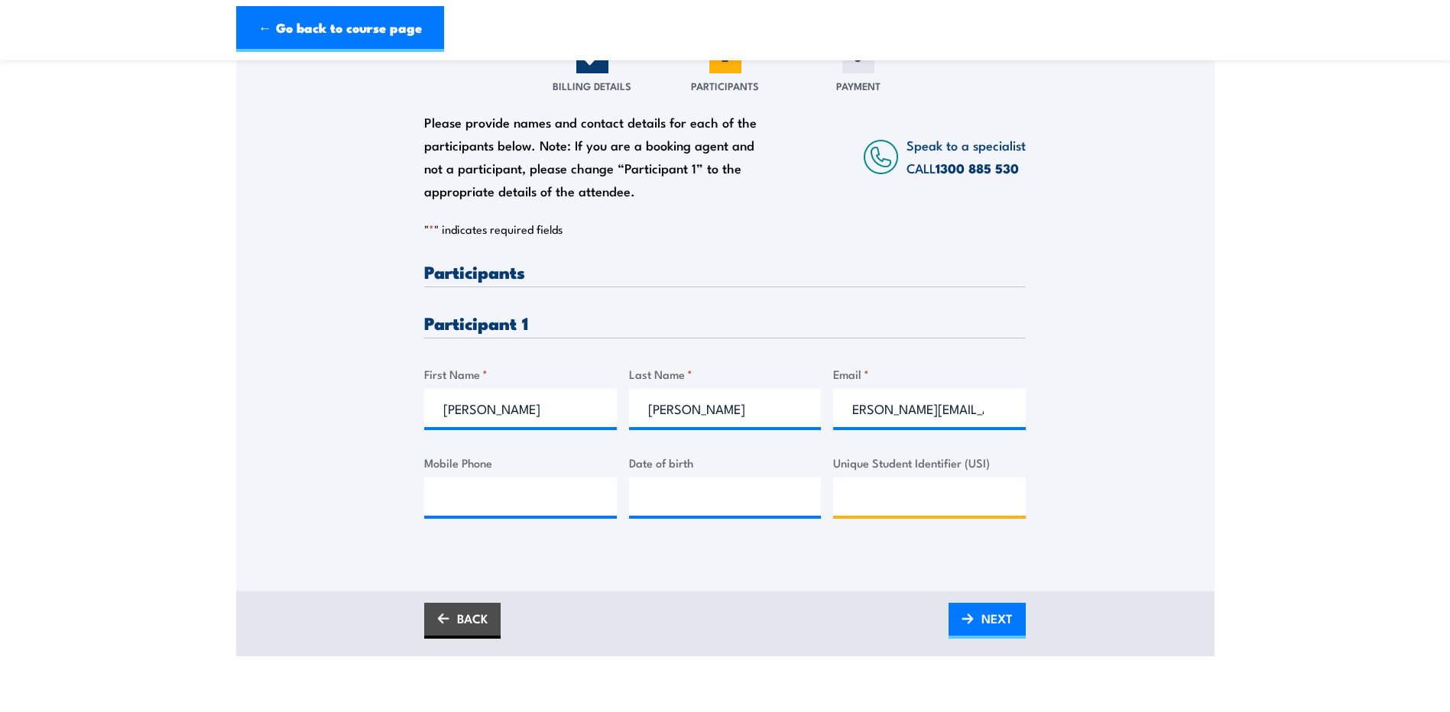
scroll to position [0, 0]
click at [973, 504] on input "Unique Student Identifier (USI)" at bounding box center [929, 497] width 193 height 38
click at [490, 500] on input "Mobile Phone" at bounding box center [520, 497] width 193 height 38
type input "0438365090"
type input "__/__/____"
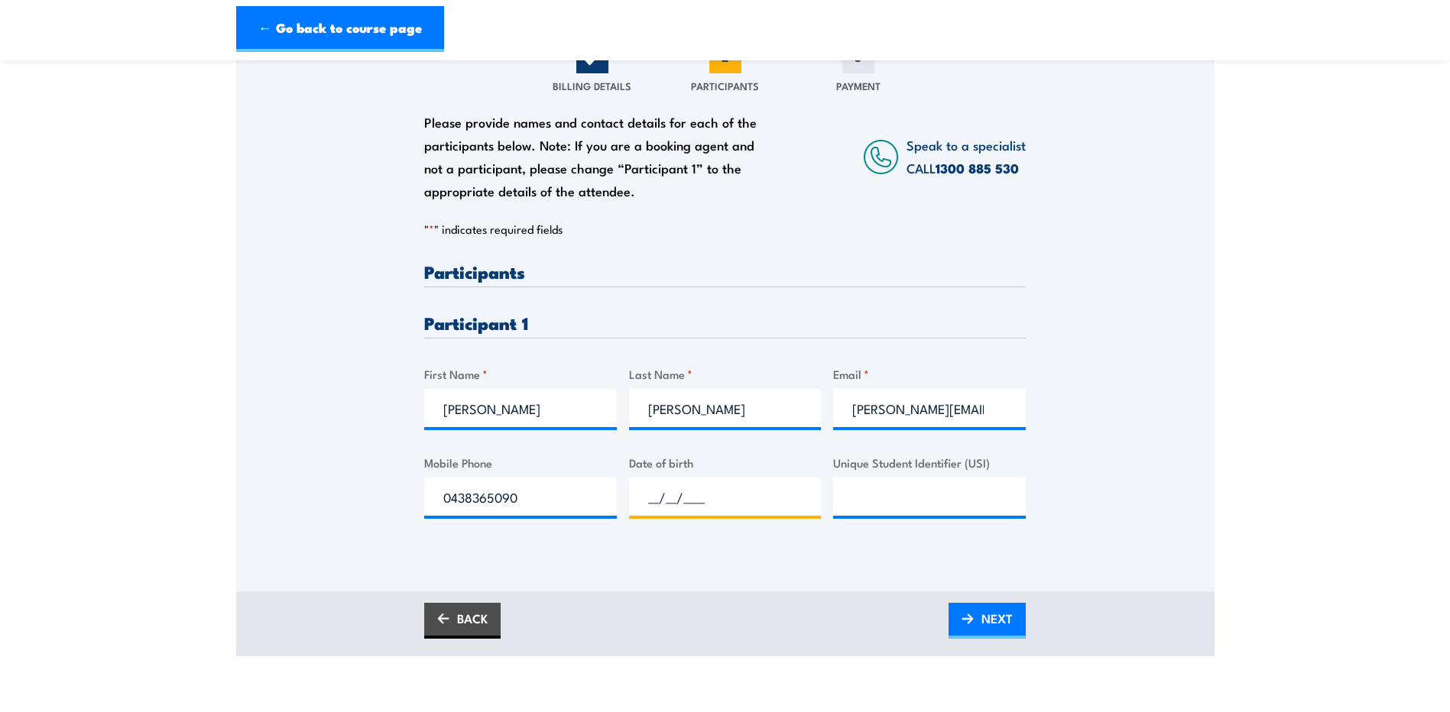
click at [721, 503] on input "__/__/____" at bounding box center [725, 497] width 193 height 38
type input "__/__/____"
click at [757, 494] on input "__/__/____" at bounding box center [725, 497] width 193 height 38
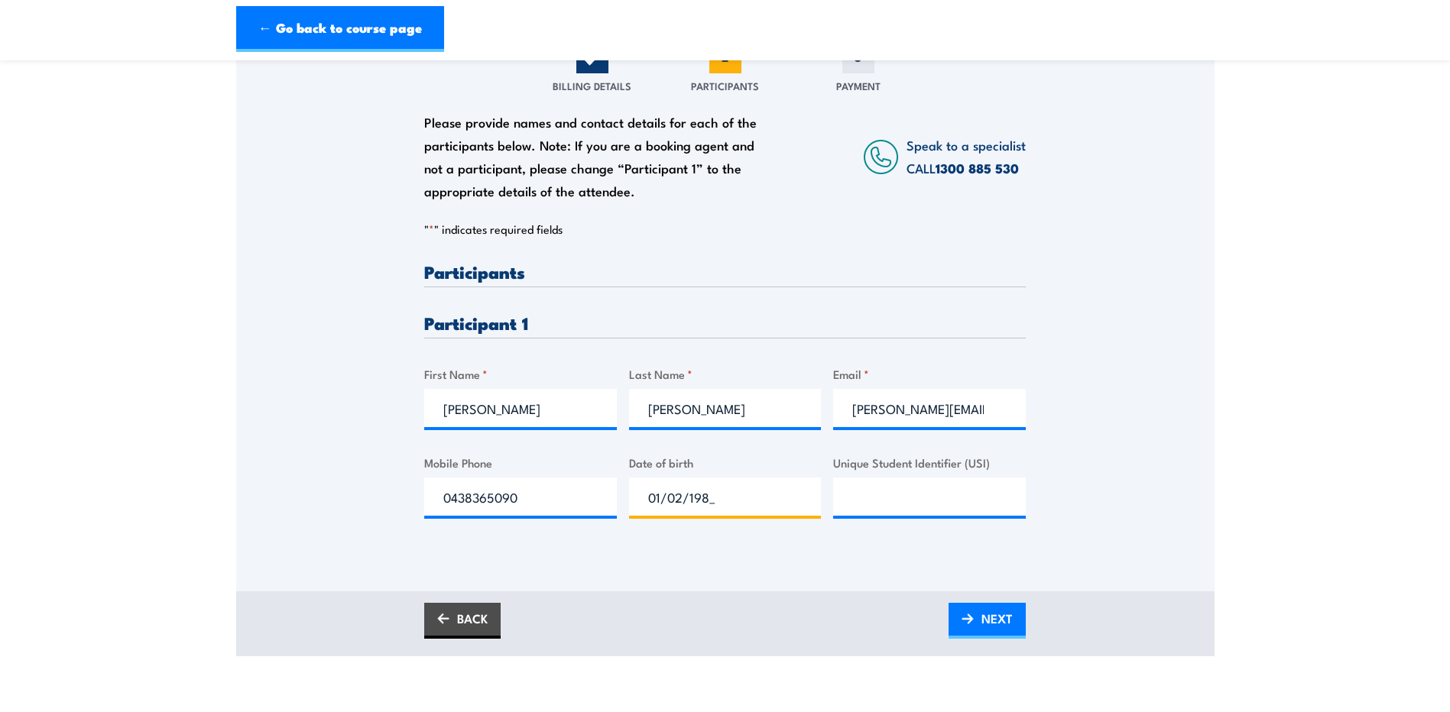
type input "[DATE]"
click at [996, 615] on span "NEXT" at bounding box center [996, 618] width 31 height 41
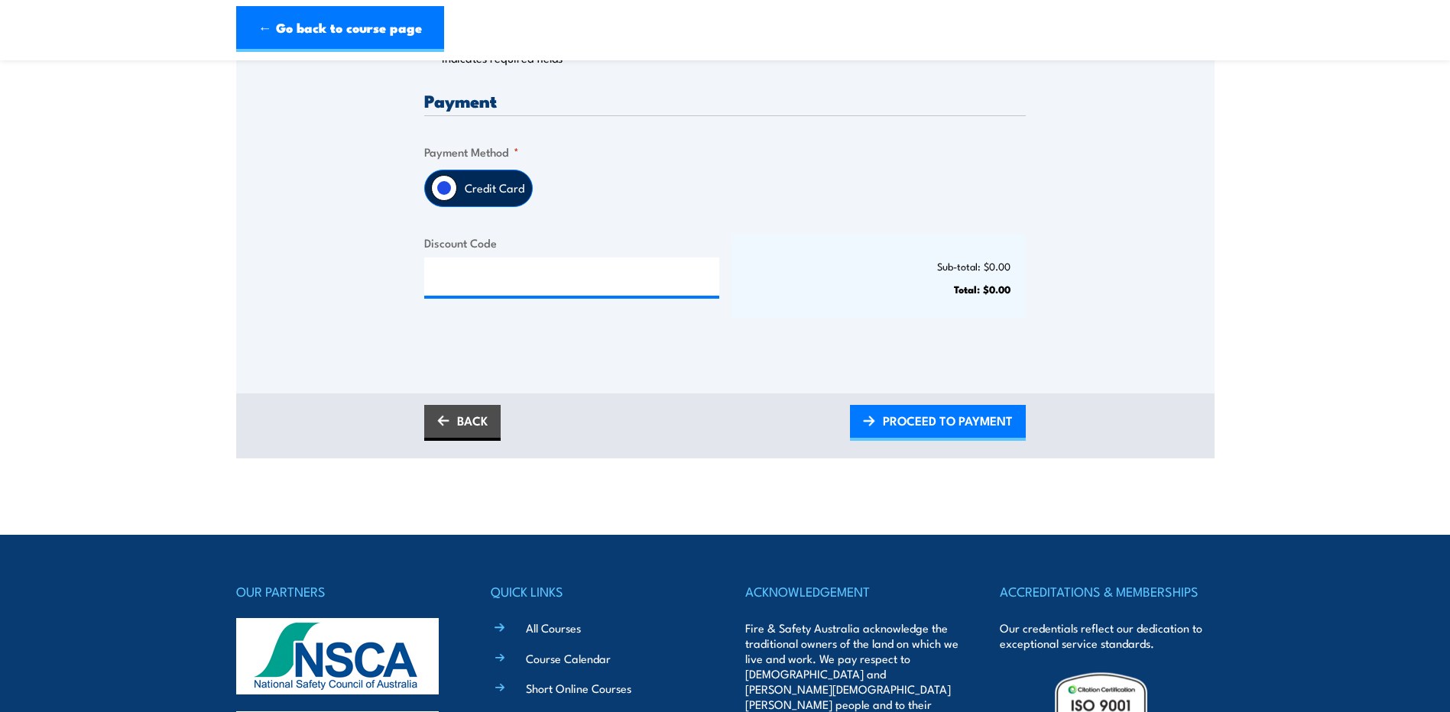
scroll to position [382, 0]
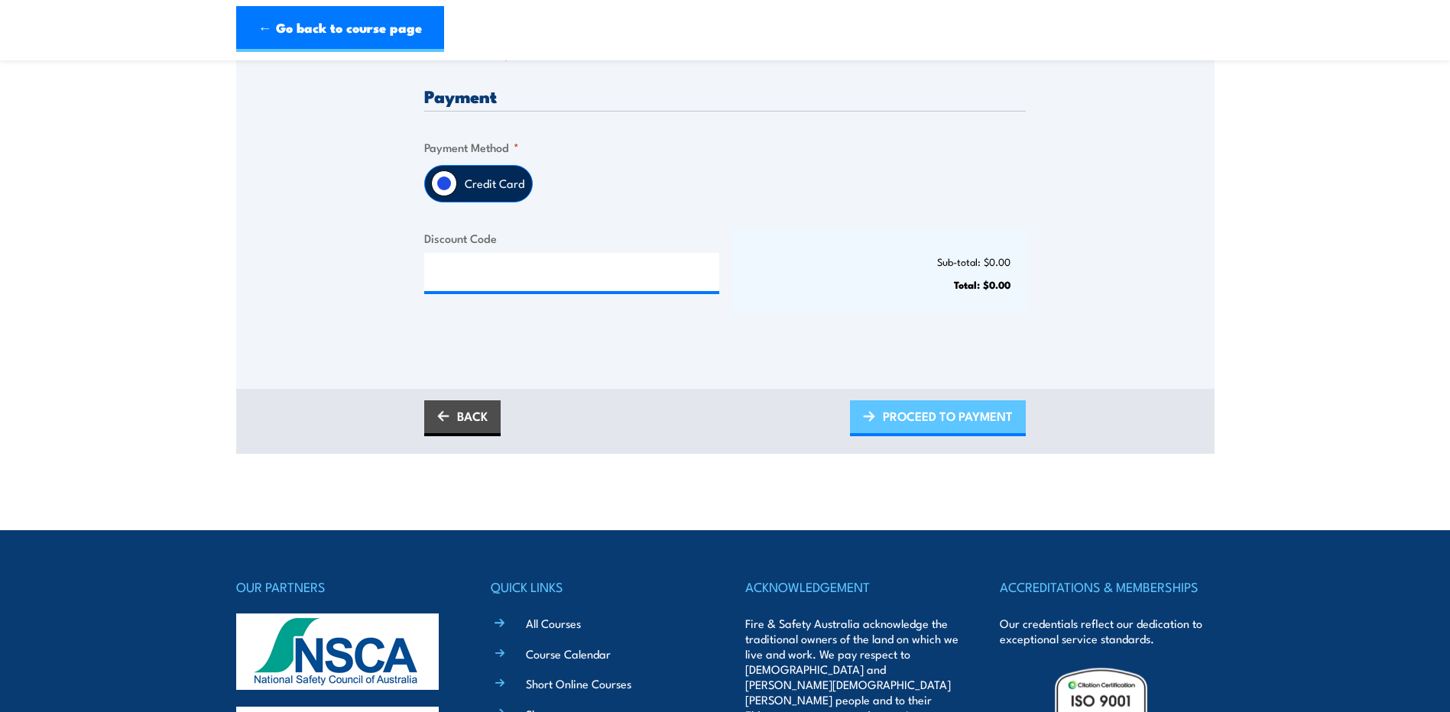
click at [964, 423] on span "PROCEED TO PAYMENT" at bounding box center [948, 416] width 130 height 41
